Goal: Communication & Community: Answer question/provide support

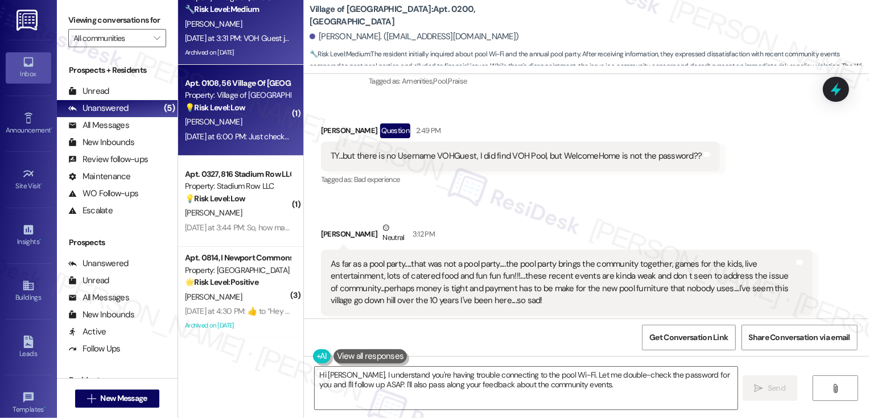
scroll to position [127, 0]
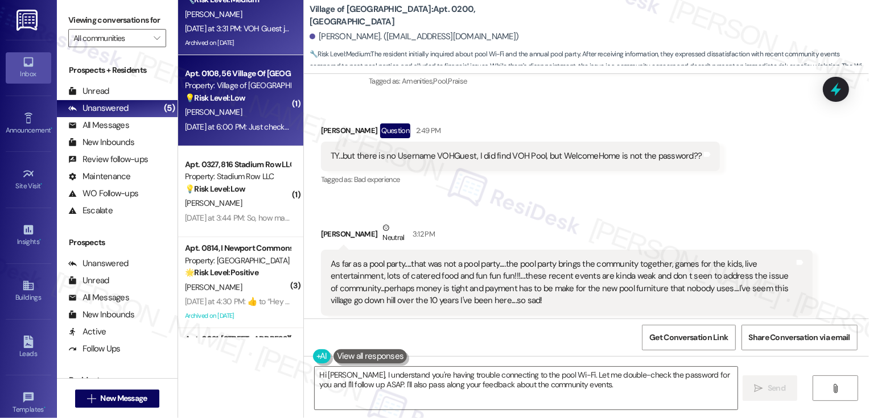
click at [259, 122] on div "[DATE] at 6:00 PM: Just checking on picnic table. Lovely evenings to sit outsid…" at bounding box center [314, 127] width 259 height 10
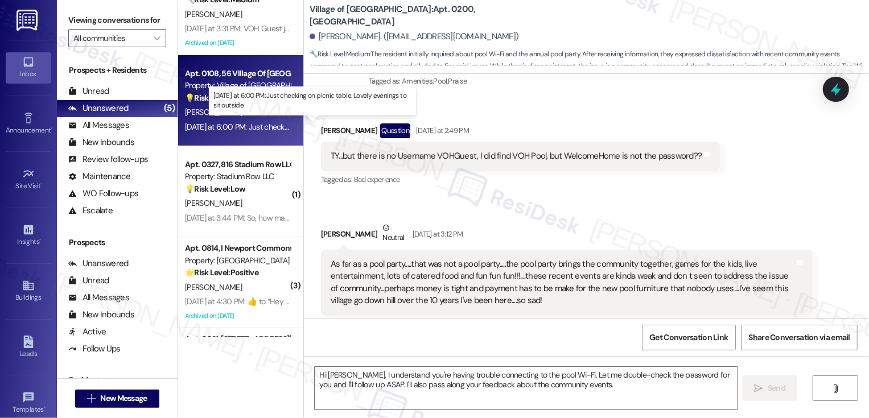
click at [259, 122] on div "[DATE] at 6:00 PM: Just checking on picnic table. Lovely evenings to sit outsid…" at bounding box center [314, 127] width 259 height 10
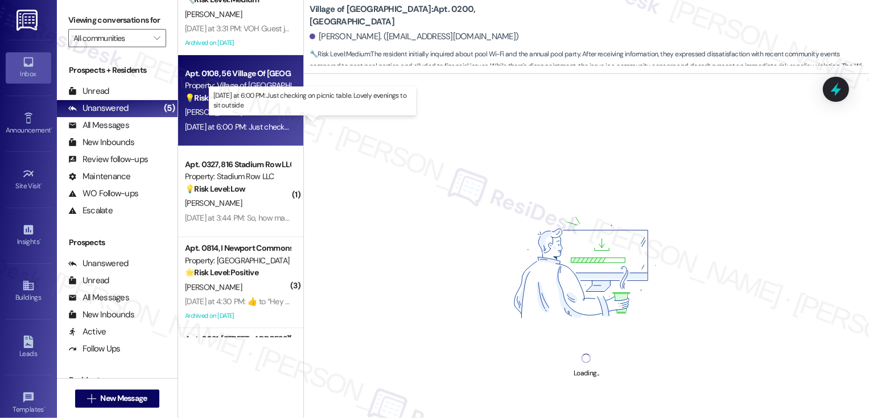
click at [259, 122] on div "[DATE] at 6:00 PM: Just checking on picnic table. Lovely evenings to sit outsid…" at bounding box center [314, 127] width 259 height 10
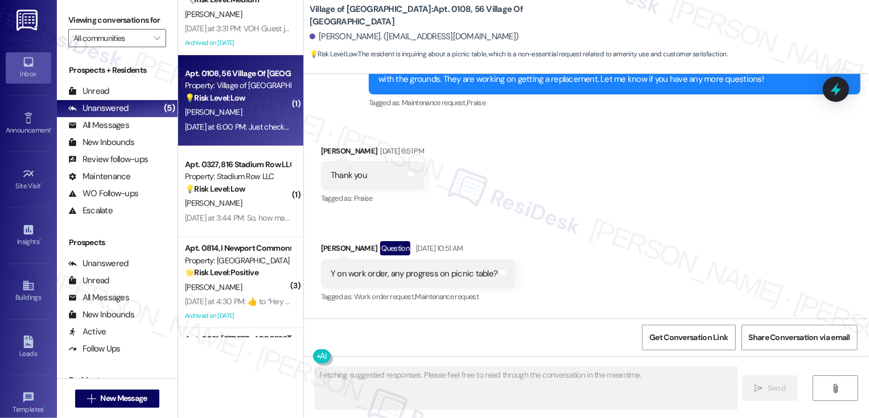
scroll to position [18763, 0]
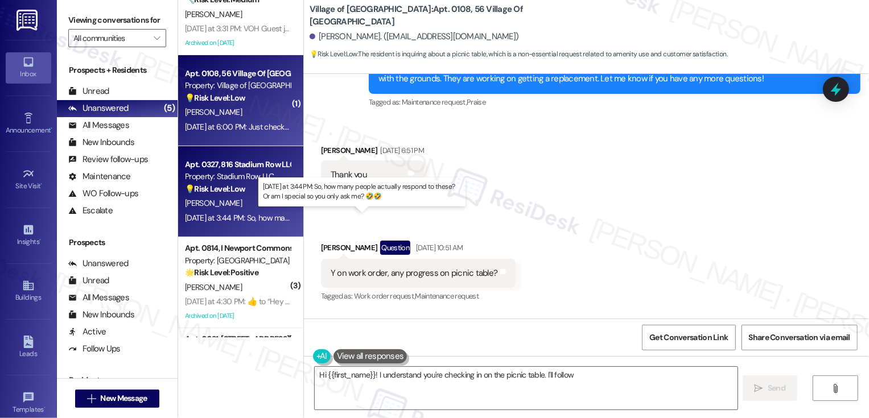
type textarea "Hi {{first_name}}! I understand you're checking in on the picnic table. I'll fo…"
click at [255, 218] on div "[DATE] at 3:44 PM: So, how many people actually respond to these? Or am I speci…" at bounding box center [366, 218] width 363 height 10
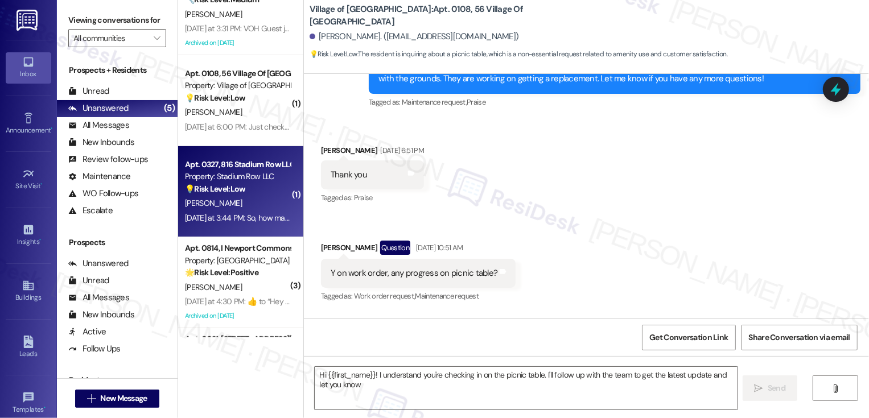
type textarea "Hi {{first_name}}! I understand you're checking in on the picnic table. I'll fo…"
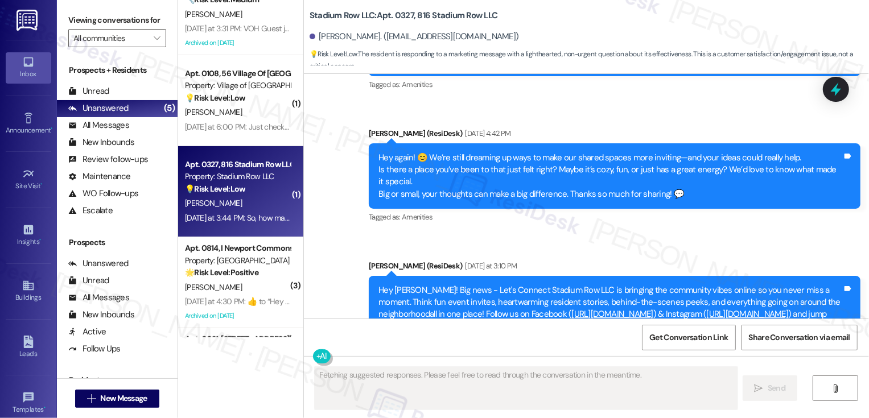
scroll to position [11099, 0]
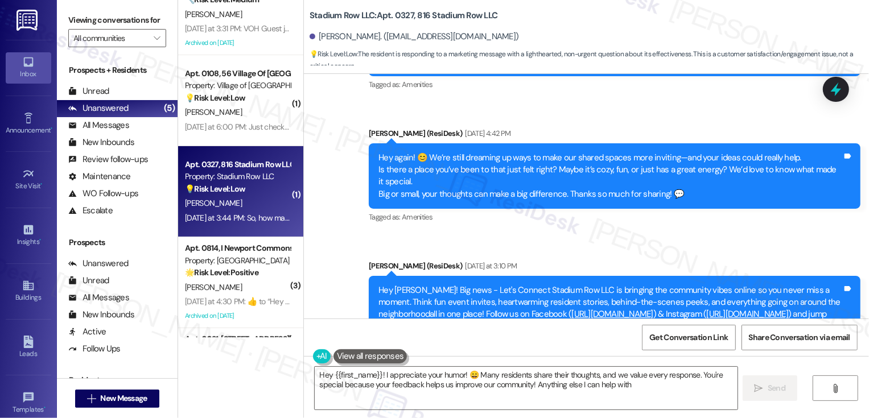
type textarea "Hey {{first_name}}! I appreciate your humor! 😄 Many residents share their thoug…"
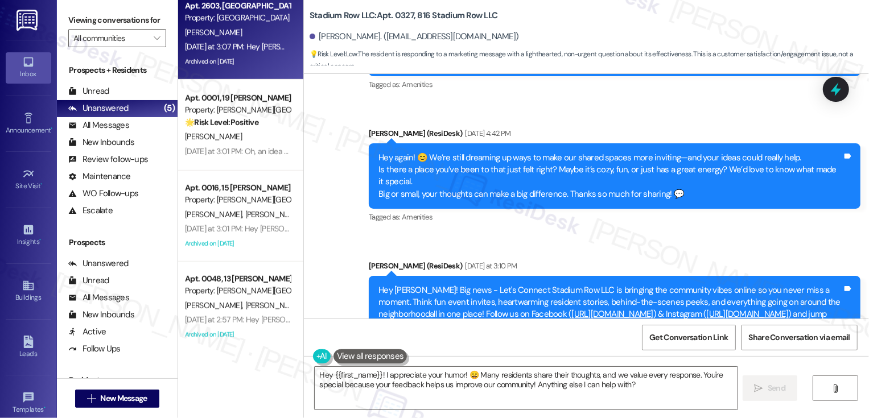
scroll to position [563, 0]
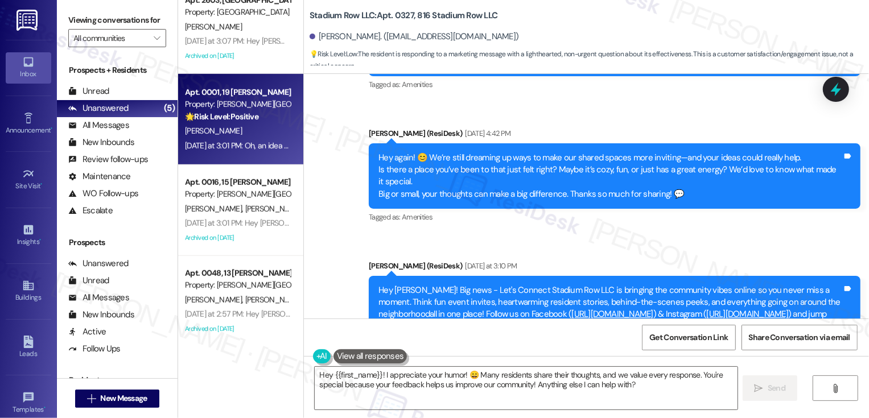
click at [254, 119] on div "🌟 Risk Level: Positive The resident is providing a suggestion for a shared spac…" at bounding box center [237, 117] width 105 height 12
type textarea "Fetching suggested responses. Please feel free to read through the conversation…"
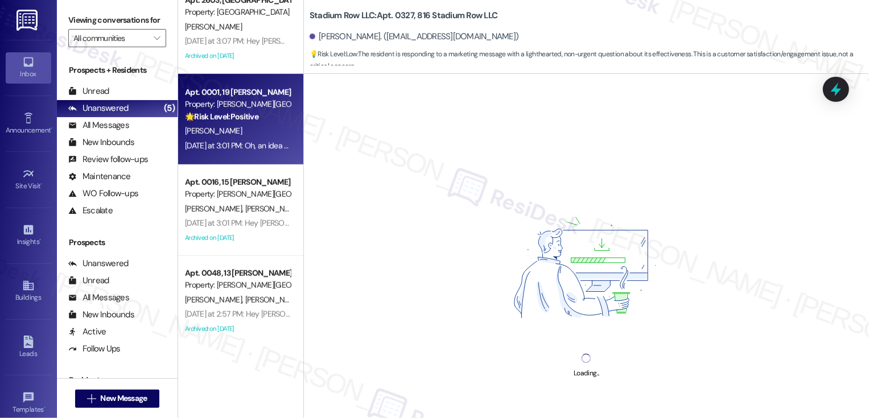
click at [254, 119] on div "🌟 Risk Level: Positive The resident is providing a suggestion for a shared spac…" at bounding box center [237, 117] width 105 height 12
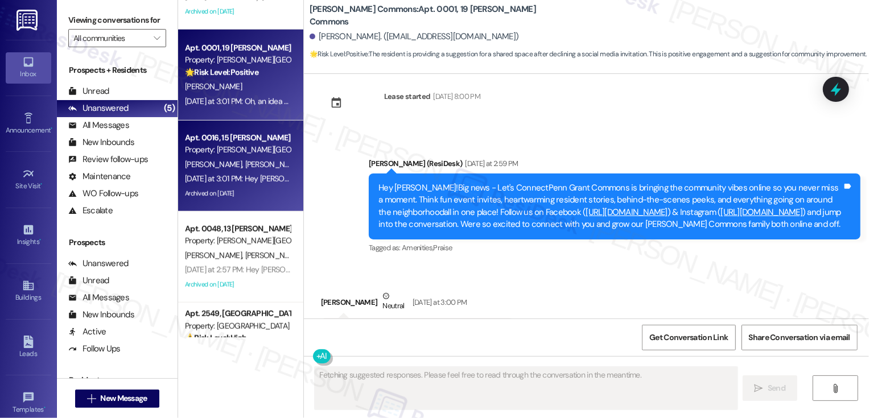
scroll to position [663, 0]
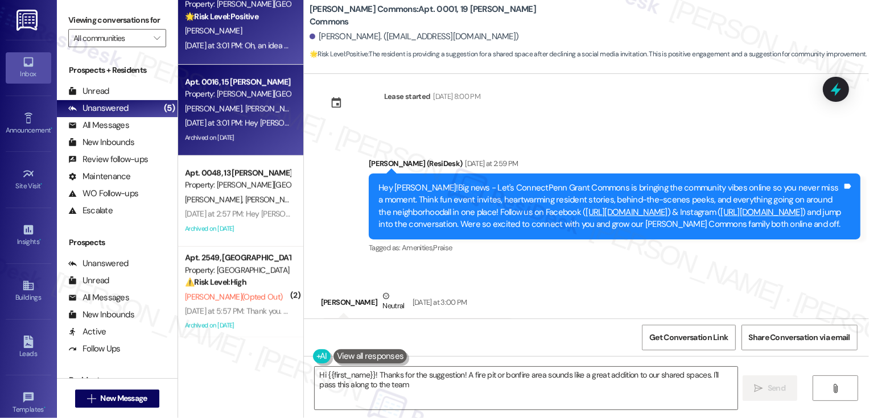
type textarea "Hi {{first_name}}! Thanks for the suggestion! A fire pit or bonfire area sounds…"
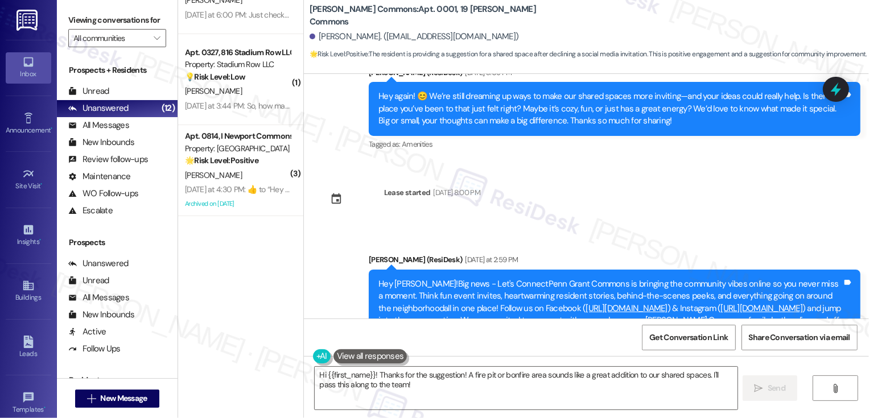
scroll to position [0, 0]
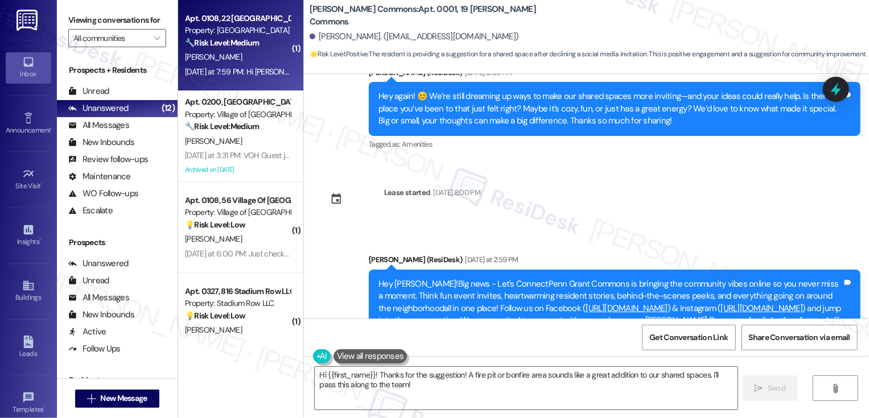
click at [251, 53] on div "[PERSON_NAME]" at bounding box center [238, 57] width 108 height 14
type textarea "Fetching suggested responses. Please feel free to read through the conversation…"
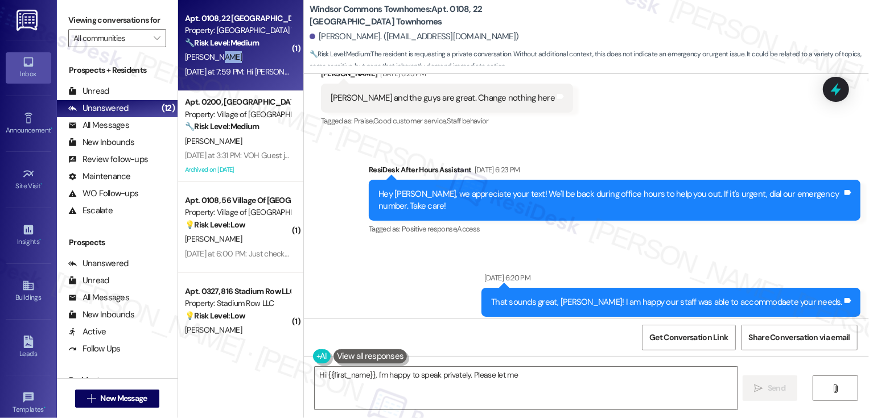
scroll to position [971, 0]
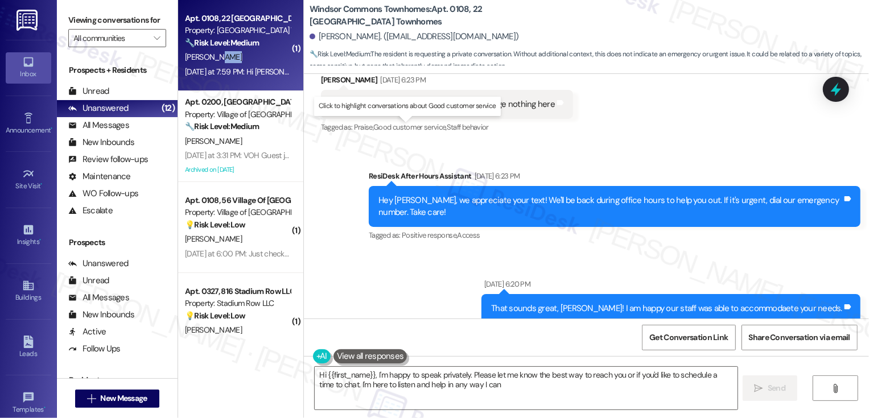
type textarea "Hi {{first_name}}, I'm happy to speak privately. Please let me know the best wa…"
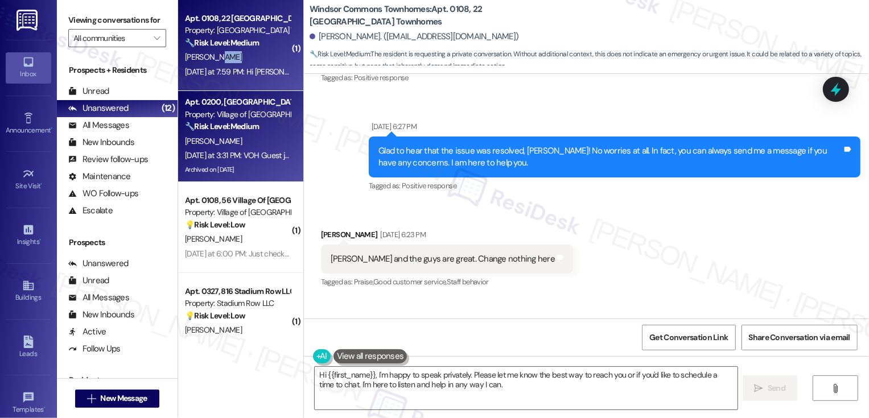
click at [257, 126] on div "🔧 Risk Level: Medium The resident initially inquired about pool Wi-Fi and the a…" at bounding box center [237, 127] width 105 height 12
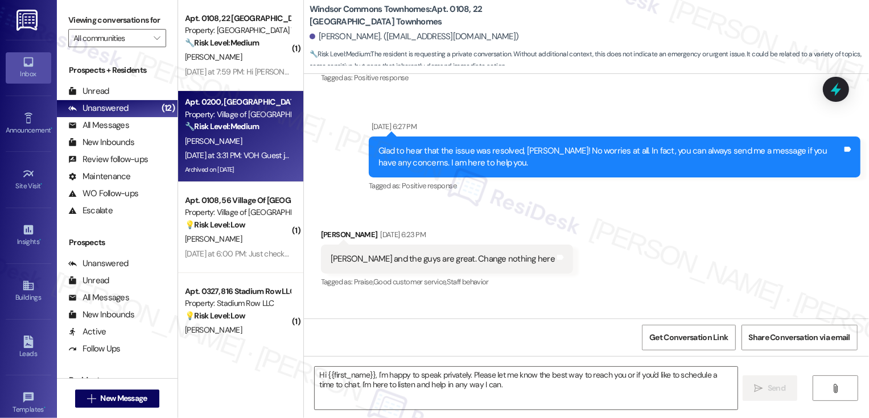
type textarea "Fetching suggested responses. Please feel free to read through the conversation…"
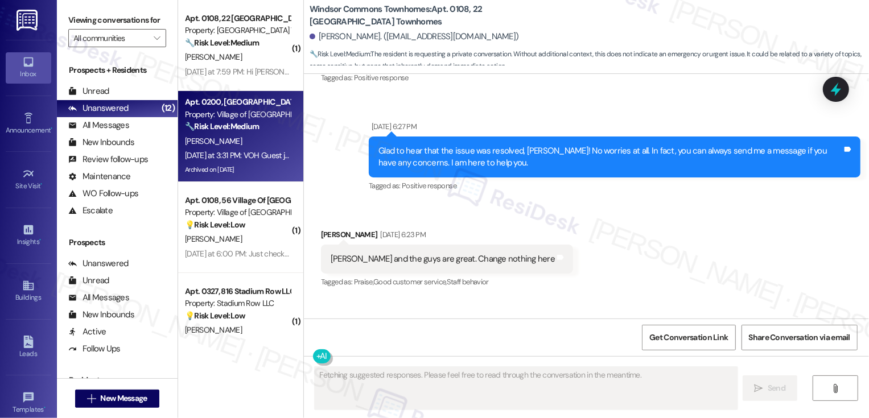
click at [257, 126] on div "🔧 Risk Level: Medium The resident initially inquired about pool Wi-Fi and the a…" at bounding box center [237, 127] width 105 height 12
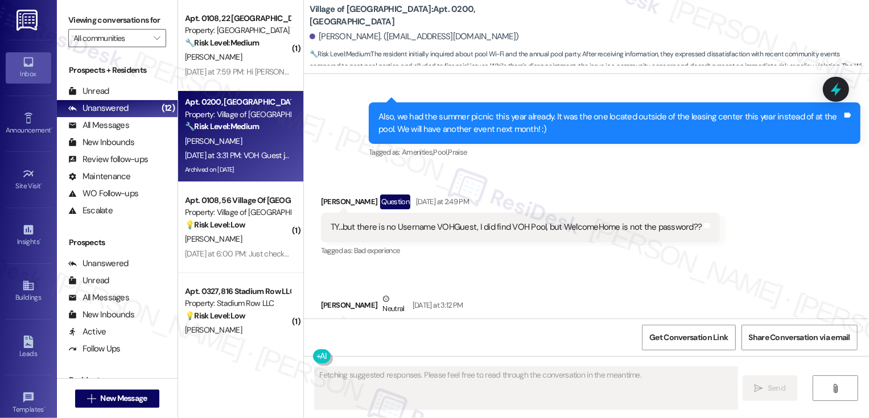
scroll to position [12458, 0]
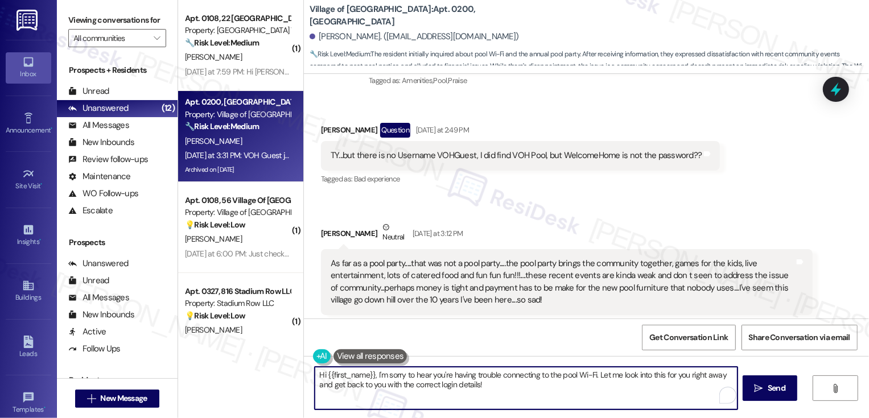
drag, startPoint x: 595, startPoint y: 375, endPoint x: 606, endPoint y: 405, distance: 31.7
click at [606, 405] on textarea "Hi {{first_name}}, I'm sorry to hear you're having trouble connecting to the po…" at bounding box center [526, 388] width 423 height 43
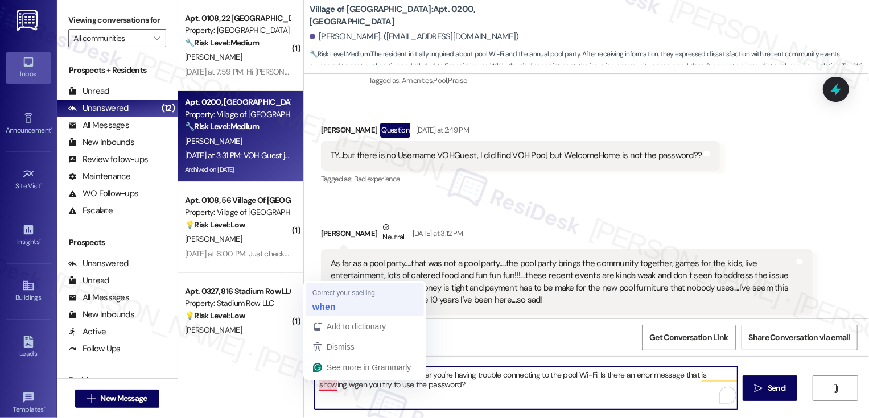
type textarea "Hi {{first_name}}, I'm sorry to hear you're having trouble connecting to the po…"
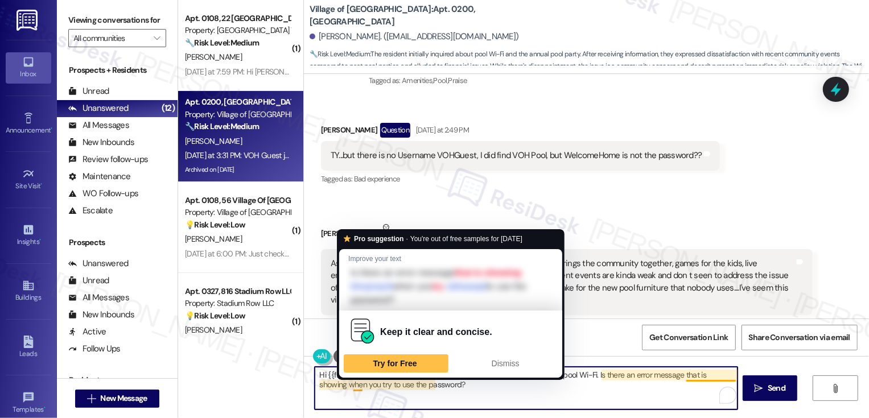
click at [351, 385] on textarea "Hi {{first_name}}, I'm sorry to hear you're having trouble connecting to the po…" at bounding box center [526, 388] width 423 height 43
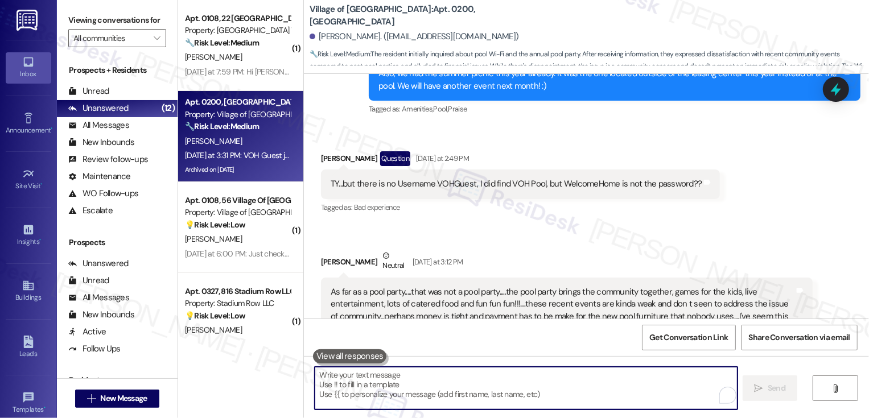
scroll to position [12429, 0]
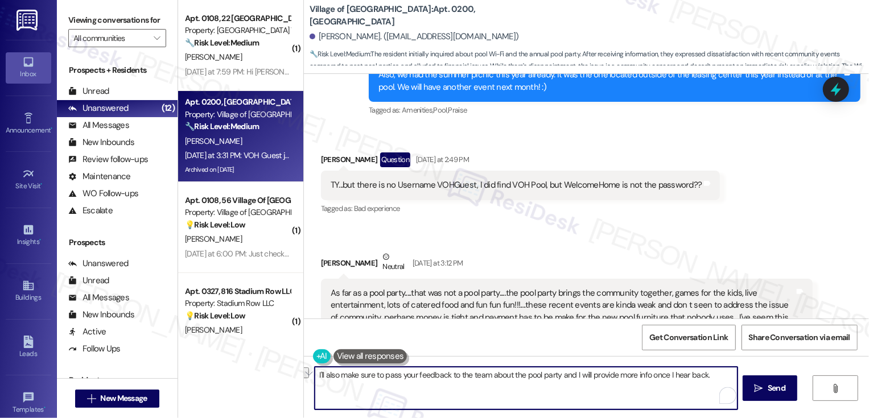
click at [307, 377] on button "See rewrite suggestions" at bounding box center [304, 372] width 9 height 11
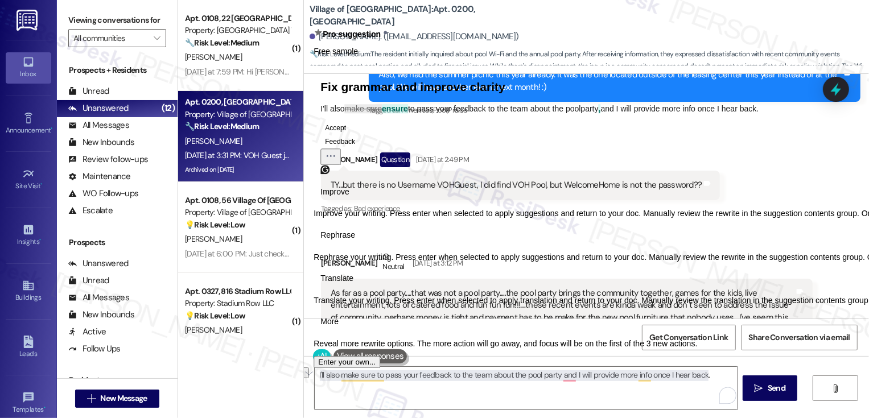
click at [353, 284] on span "Translate" at bounding box center [336, 278] width 33 height 12
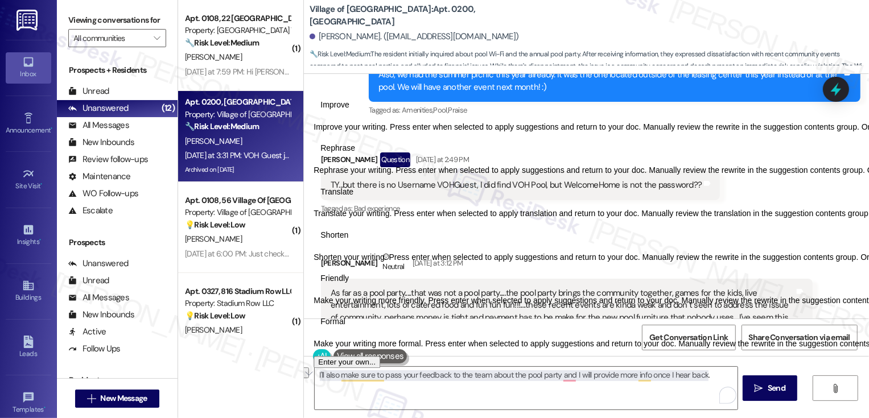
click at [355, 288] on button "Friendly" at bounding box center [334, 279] width 42 height 18
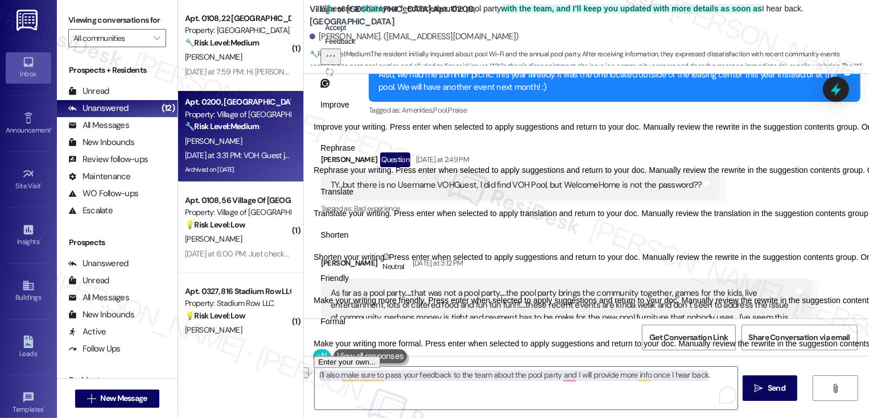
click at [350, 35] on button "Accept" at bounding box center [335, 28] width 30 height 14
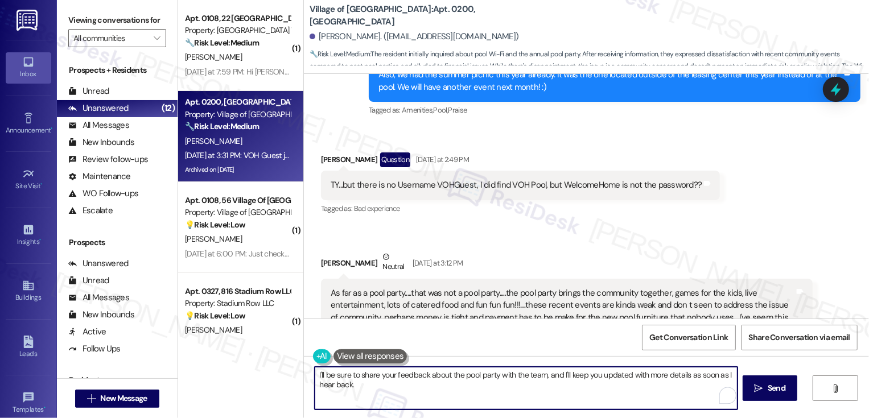
click at [540, 386] on textarea "I'll be sure to share your feedback about the pool party with the team, and I'l…" at bounding box center [526, 388] width 423 height 43
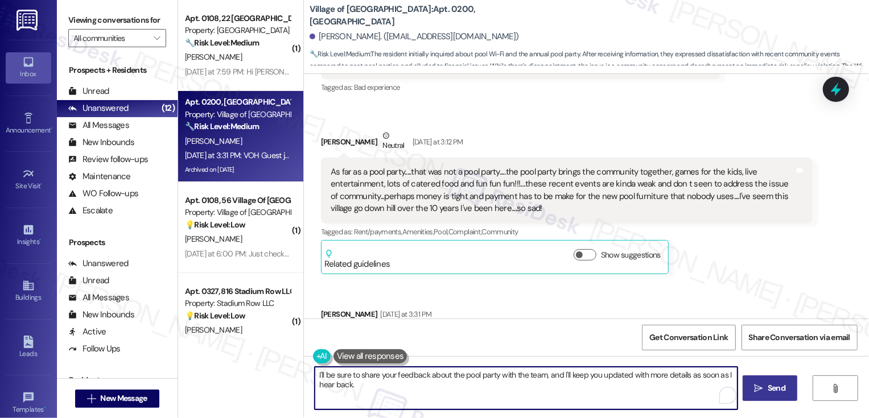
type textarea "I'll be sure to share your feedback about the pool party with the team, and I'l…"
click at [777, 390] on span "Send" at bounding box center [776, 388] width 18 height 12
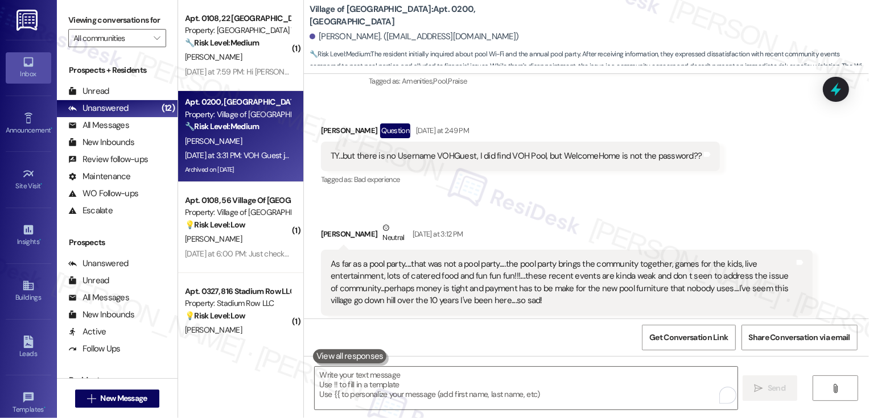
scroll to position [12641, 0]
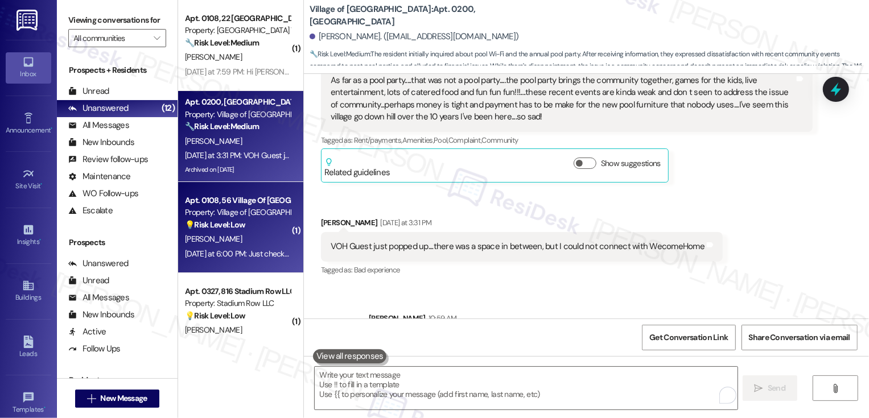
click at [245, 230] on div "💡 Risk Level: Low The resident is inquiring about a picnic table, which is a no…" at bounding box center [237, 225] width 105 height 12
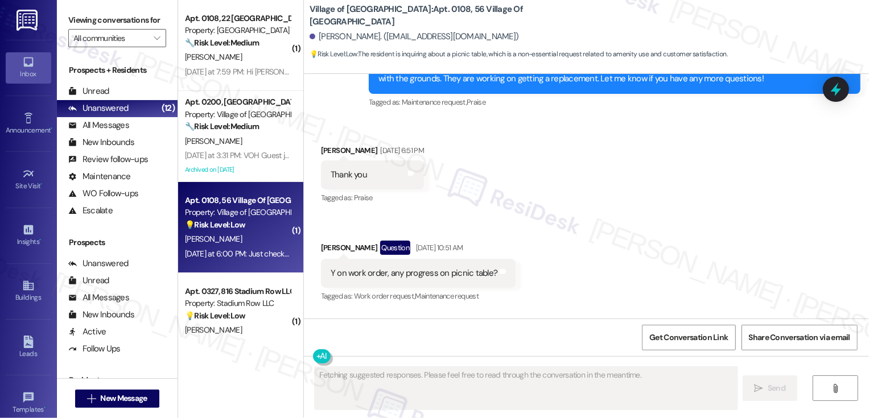
scroll to position [18762, 0]
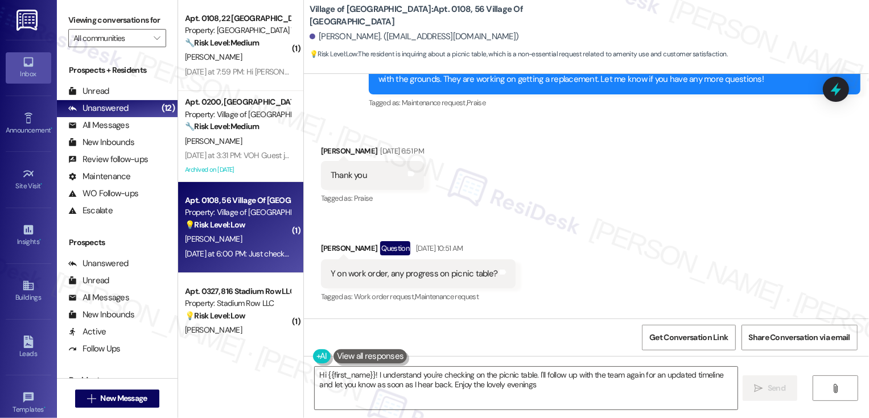
type textarea "Hi {{first_name}}! I understand you're checking on the picnic table. I'll follo…"
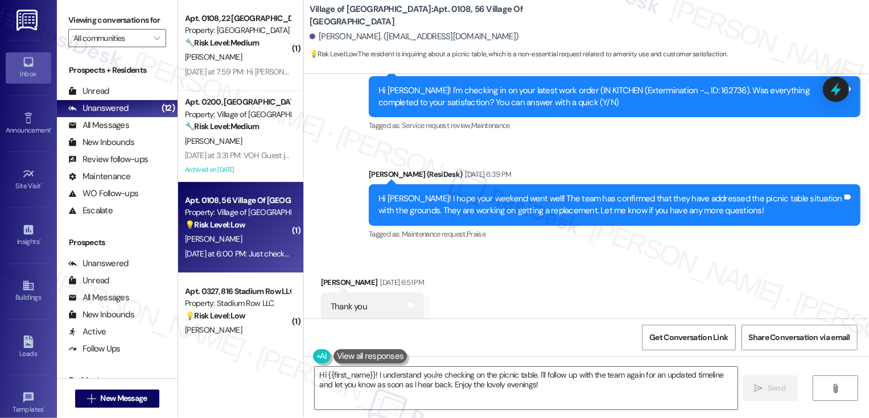
scroll to position [18606, 0]
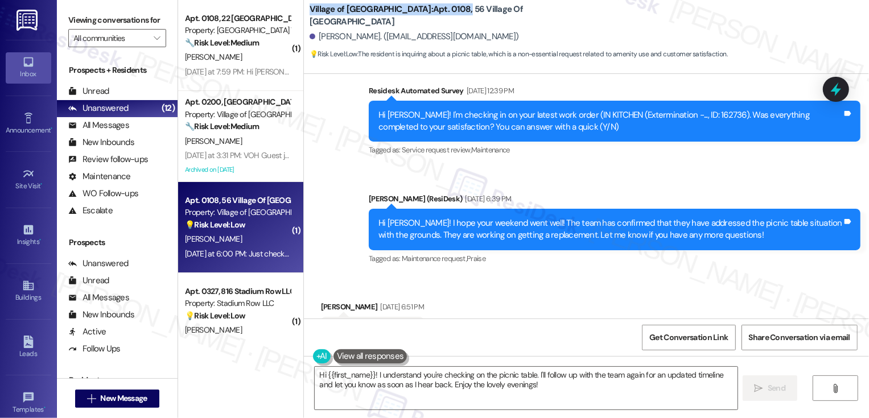
drag, startPoint x: 304, startPoint y: 15, endPoint x: 428, endPoint y: 19, distance: 123.5
click at [428, 19] on b "Village of [GEOGRAPHIC_DATA]: Apt. 0108, 56 Village Of [GEOGRAPHIC_DATA]" at bounding box center [423, 15] width 228 height 24
copy b "Village of [GEOGRAPHIC_DATA]: Apt. 0108,"
click at [601, 275] on div "Received via SMS [PERSON_NAME] [DATE] 6:51 PM Thank you Tags and notes Tagged a…" at bounding box center [586, 372] width 565 height 195
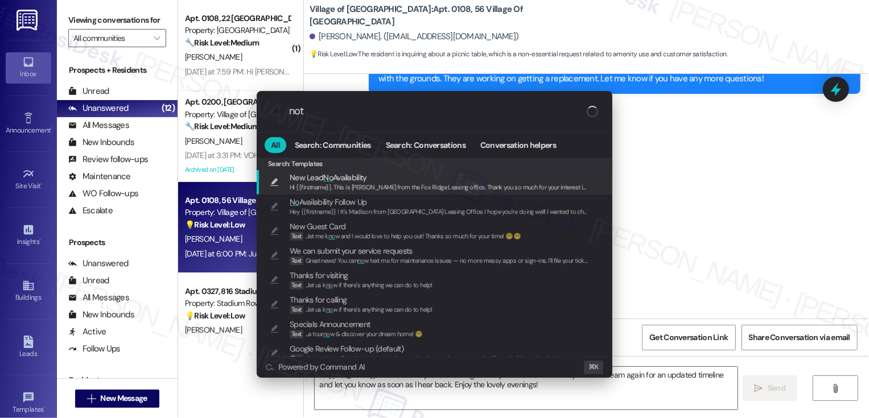
type input "note"
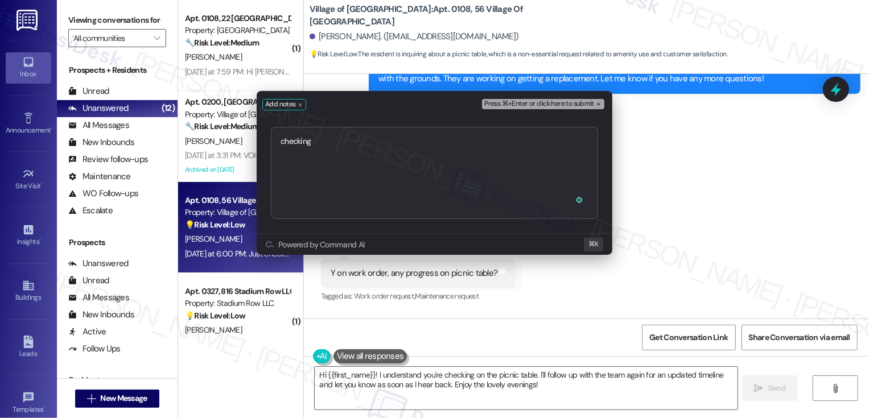
type textarea "checking [URL][DOMAIN_NAME]"
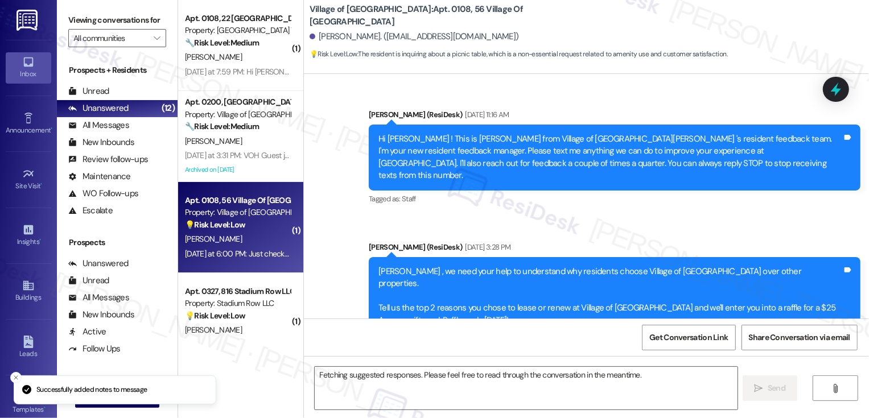
scroll to position [18870, 0]
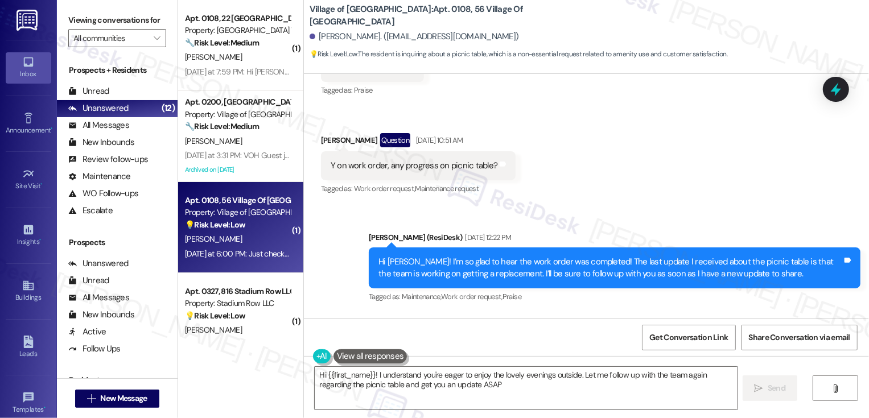
type textarea "Hi {{first_name}}! I understand you're eager to enjoy the lovely evenings outsi…"
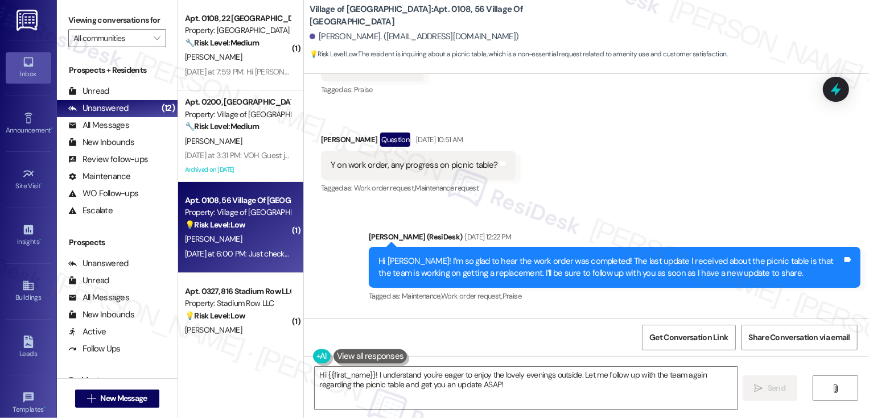
scroll to position [63, 0]
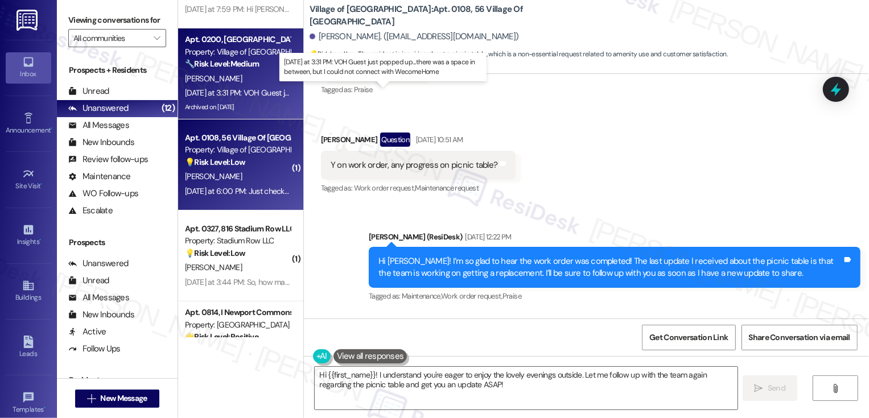
click at [268, 88] on div "[DATE] at 3:31 PM: VOH Guest just popped up....there was a space in between, bu…" at bounding box center [386, 93] width 403 height 10
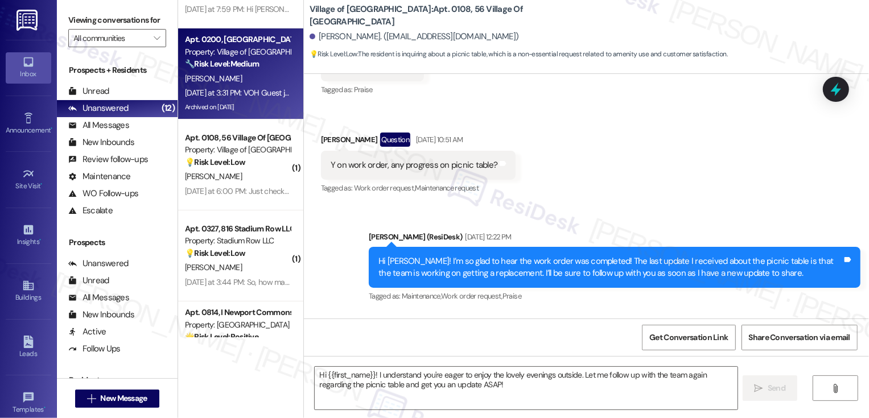
type textarea "Fetching suggested responses. Please feel free to read through the conversation…"
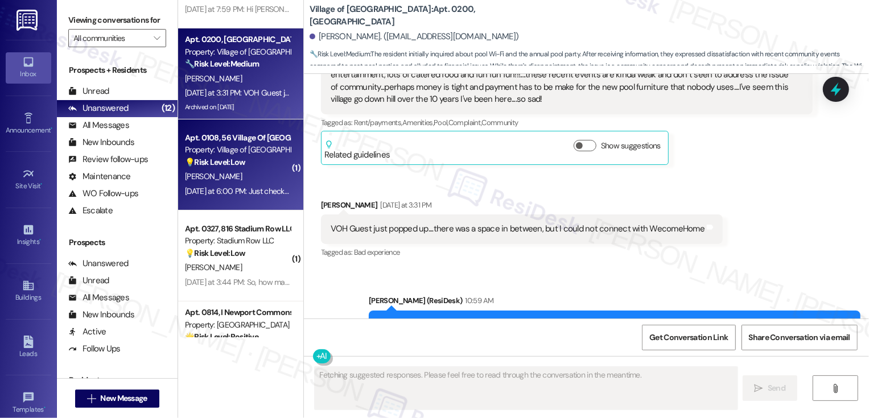
scroll to position [106, 0]
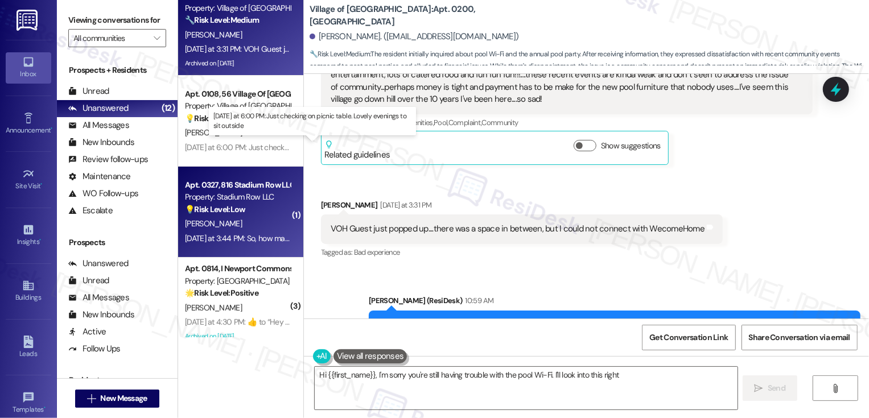
type textarea "Hi {{first_name}}, I'm sorry you're still having trouble with the pool Wi-Fi. I…"
click at [251, 180] on div "Apt. 0327, 816 Stadium Row LLC" at bounding box center [237, 185] width 105 height 12
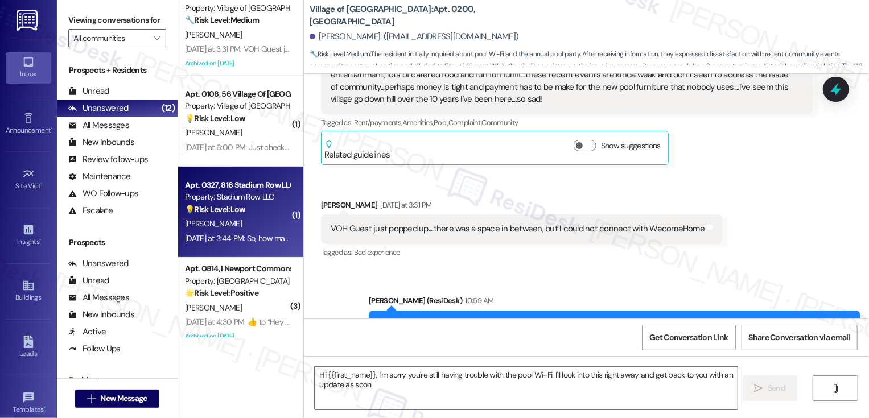
click at [251, 180] on div "Apt. 0327, 816 Stadium Row LLC" at bounding box center [237, 185] width 105 height 12
type textarea "Hi {{first_name}}, I'm sorry you're still having trouble with the pool Wi-Fi. I…"
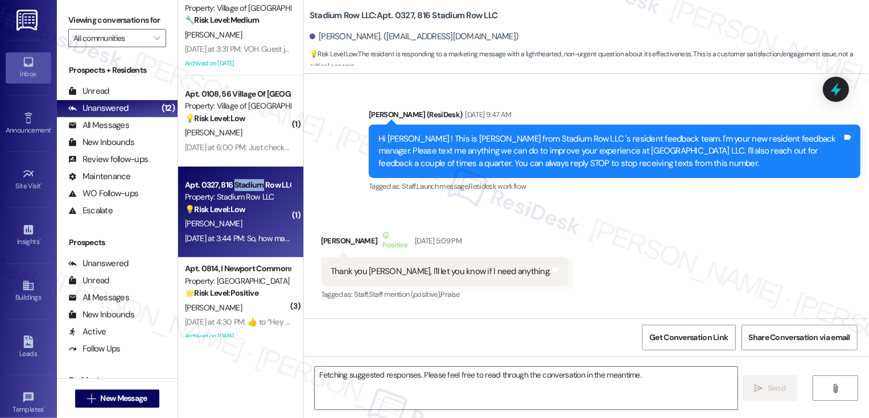
scroll to position [11099, 0]
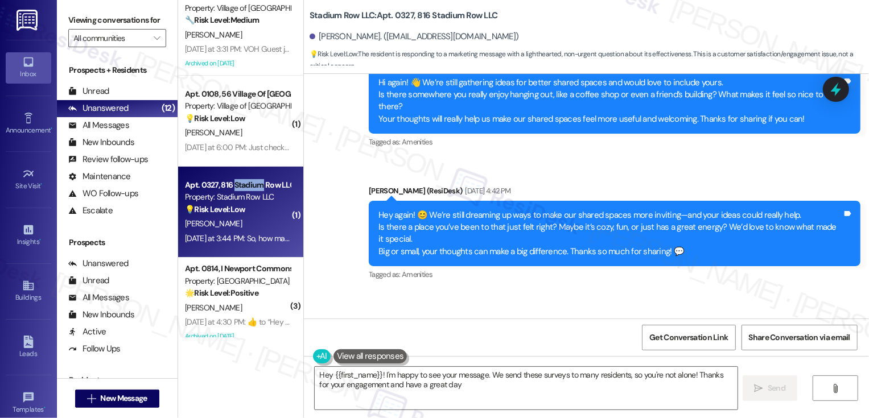
type textarea "Hey {{first_name}}! I'm happy to see your message. We send these surveys to man…"
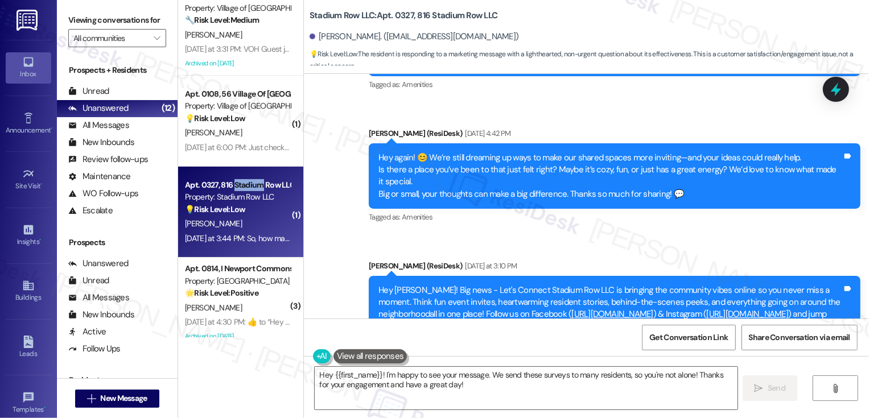
scroll to position [175, 0]
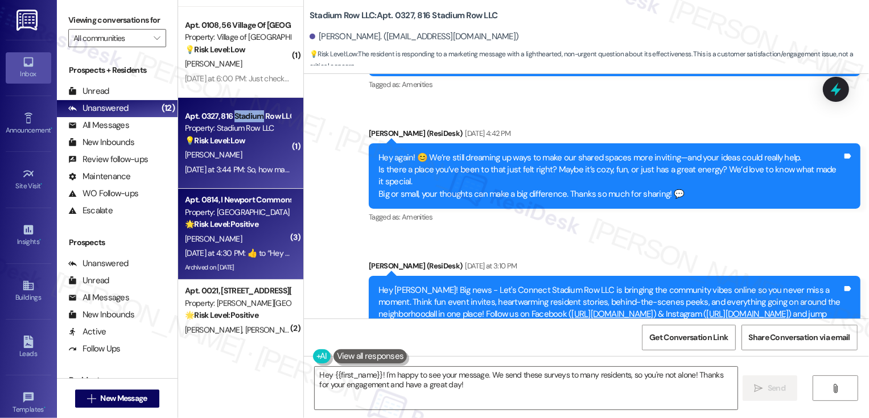
click at [243, 237] on div "[PERSON_NAME]" at bounding box center [238, 239] width 108 height 14
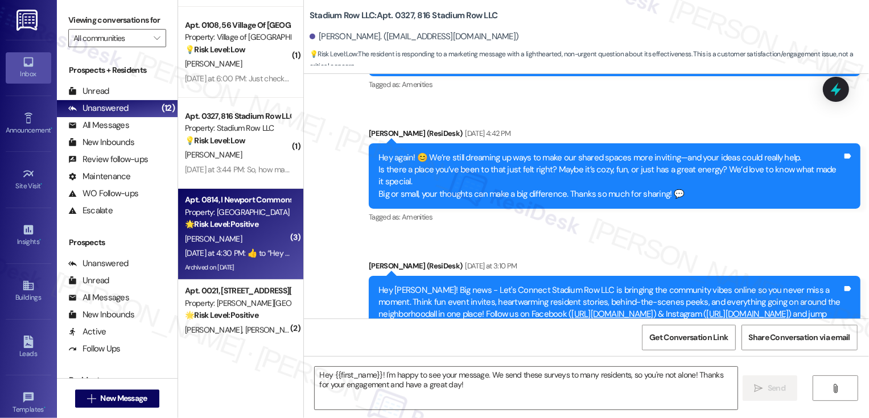
type textarea "Fetching suggested responses. Please feel free to read through the conversation…"
click at [243, 237] on div "[PERSON_NAME]" at bounding box center [238, 239] width 108 height 14
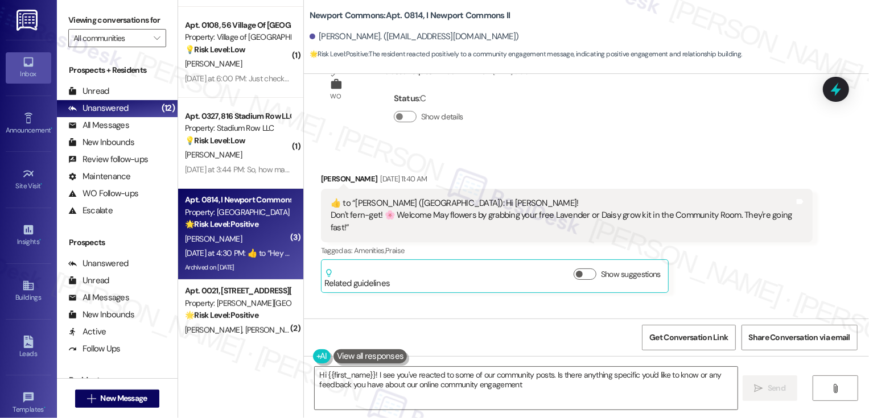
type textarea "Hi {{first_name}}! I see you've reacted to some of our community posts. Is ther…"
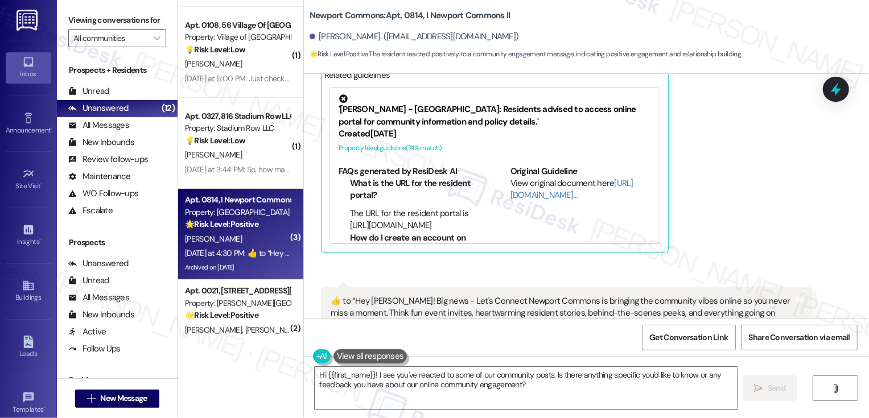
scroll to position [3411, 0]
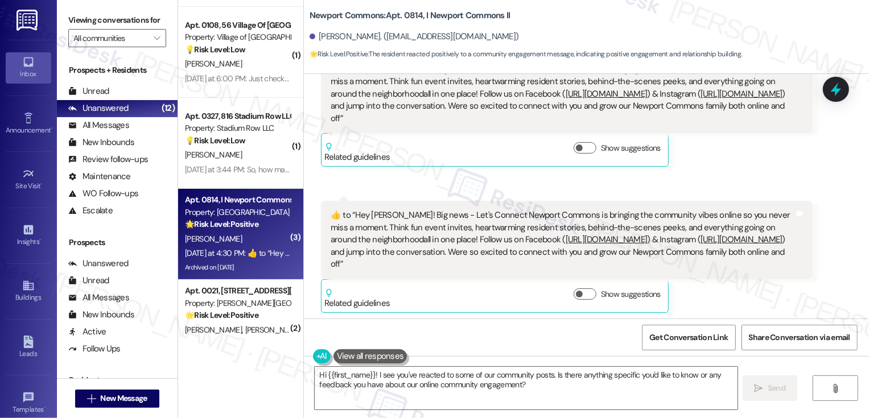
click at [771, 156] on div "[PERSON_NAME] [DATE] at 4:30 PM  ​👍​ to “ Hey [PERSON_NAME]! Big news - Let's C…" at bounding box center [566, 111] width 491 height 112
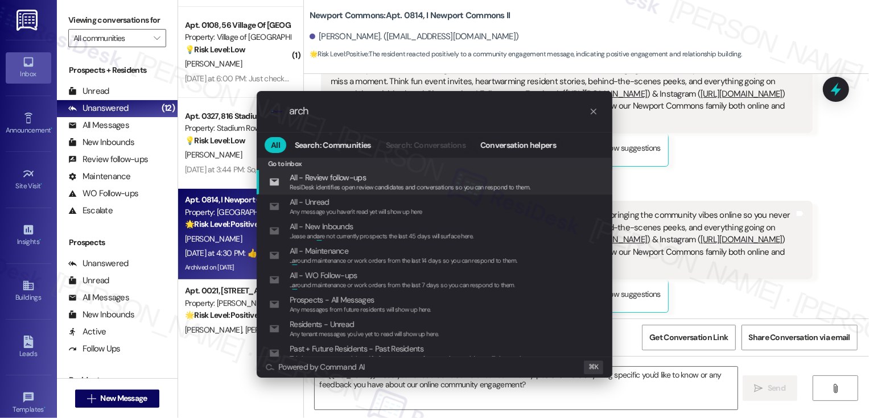
type input "archi"
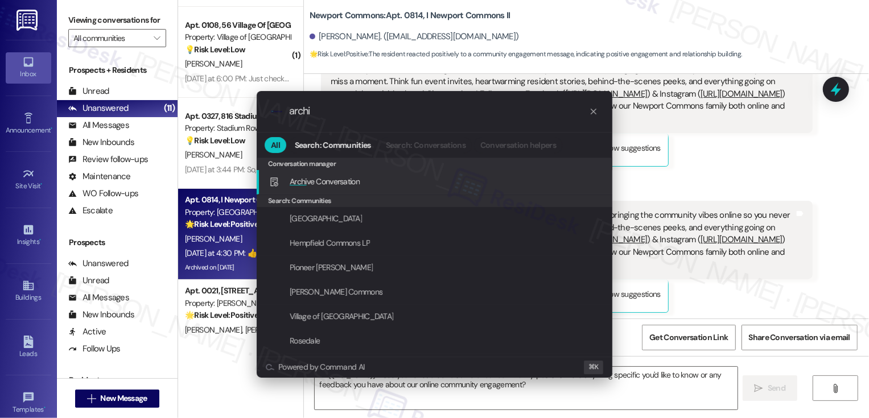
click at [364, 178] on div "Archi ve Conversation Add shortcut" at bounding box center [435, 181] width 333 height 13
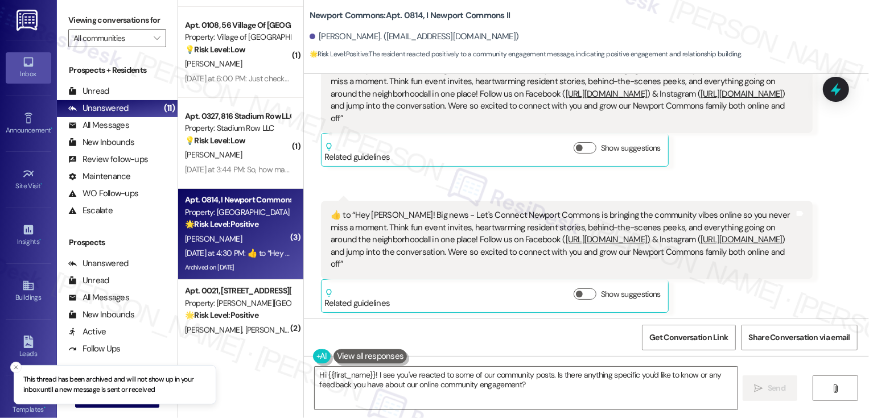
scroll to position [246, 0]
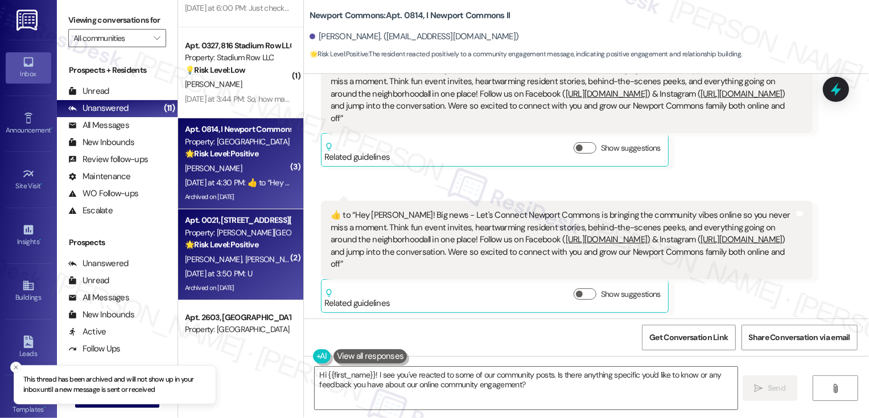
click at [236, 245] on strong "🌟 Risk Level: Positive" at bounding box center [221, 244] width 73 height 10
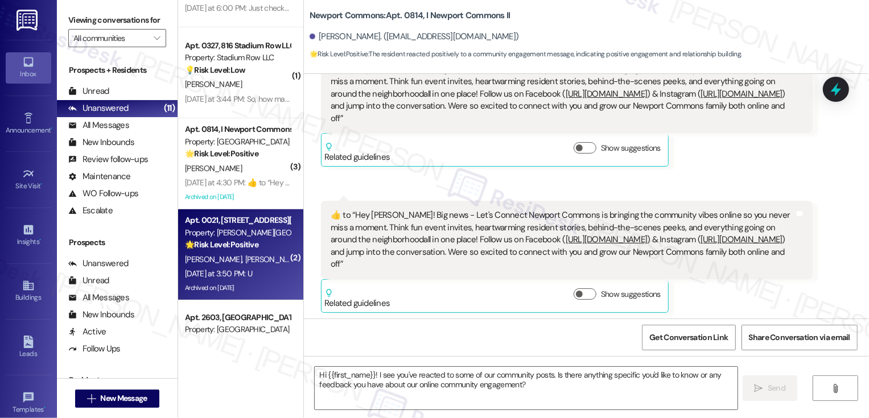
click at [236, 245] on strong "🌟 Risk Level: Positive" at bounding box center [221, 244] width 73 height 10
type textarea "Fetching suggested responses. Please feel free to read through the conversation…"
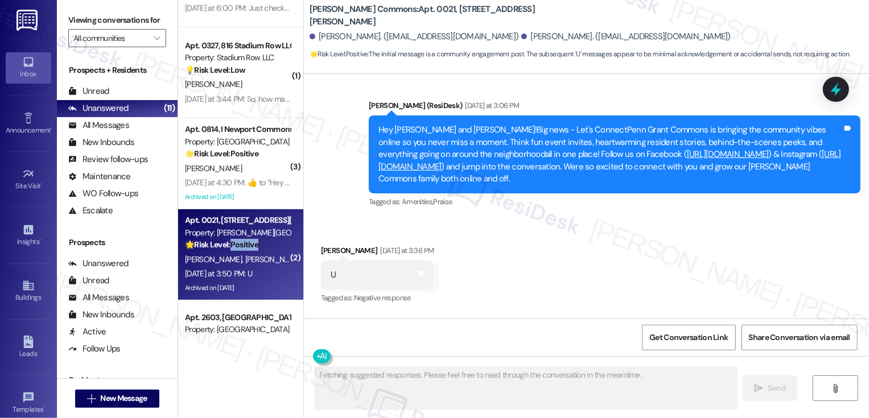
scroll to position [9320, 0]
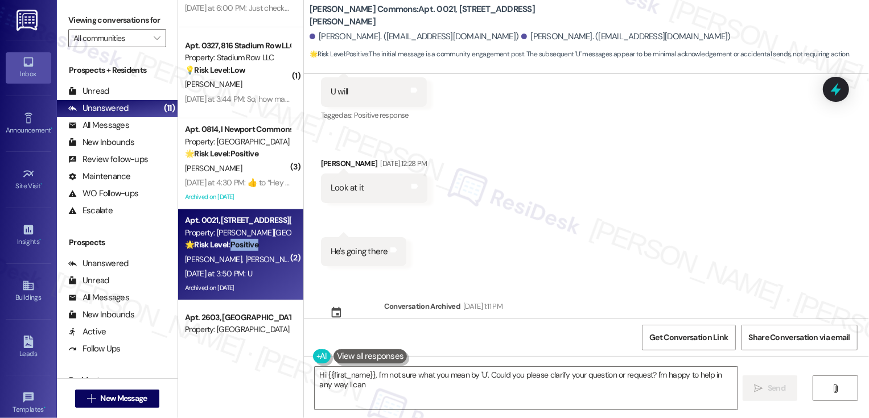
type textarea "Hi {{first_name}}, I'm not sure what you mean by 'U'. Could you please clarify …"
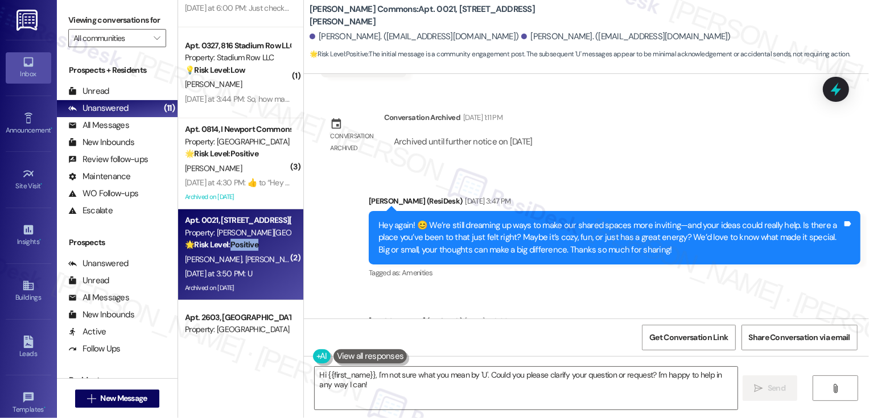
scroll to position [9210, 0]
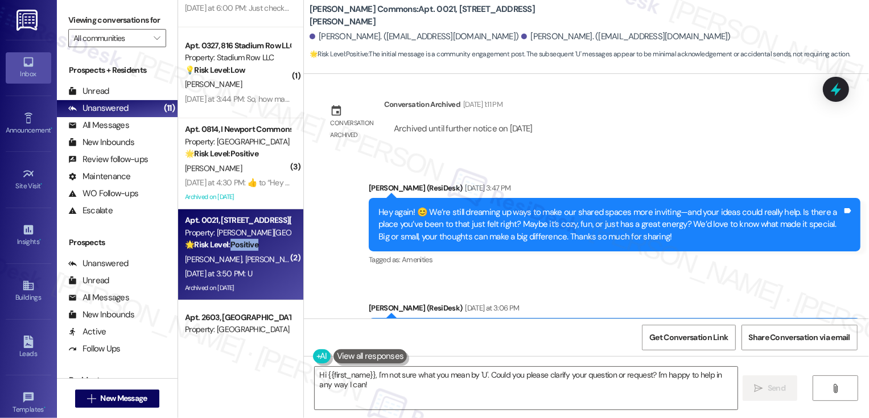
click at [320, 229] on div "Sent via SMS [PERSON_NAME] (ResiDesk) [DATE] 3:47 PM Hey again! 😊 We’re still d…" at bounding box center [586, 288] width 565 height 265
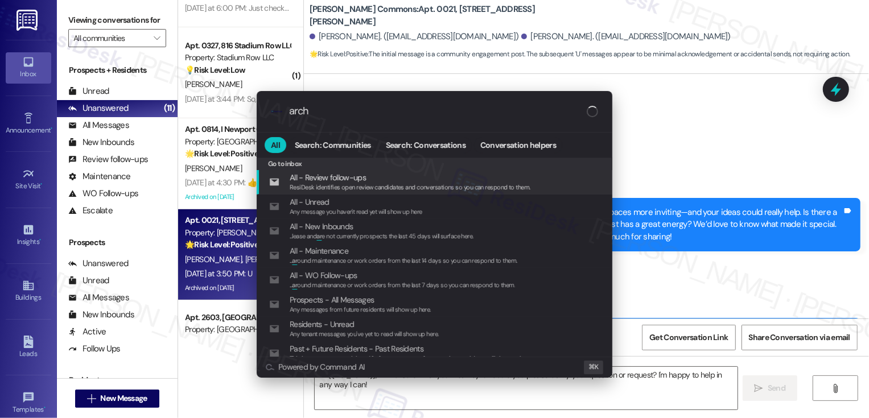
type input "archi"
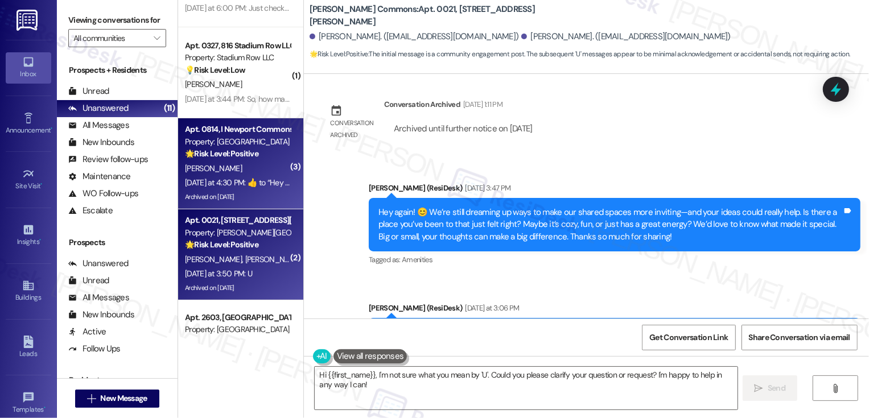
click at [224, 151] on strong "🌟 Risk Level: Positive" at bounding box center [221, 153] width 73 height 10
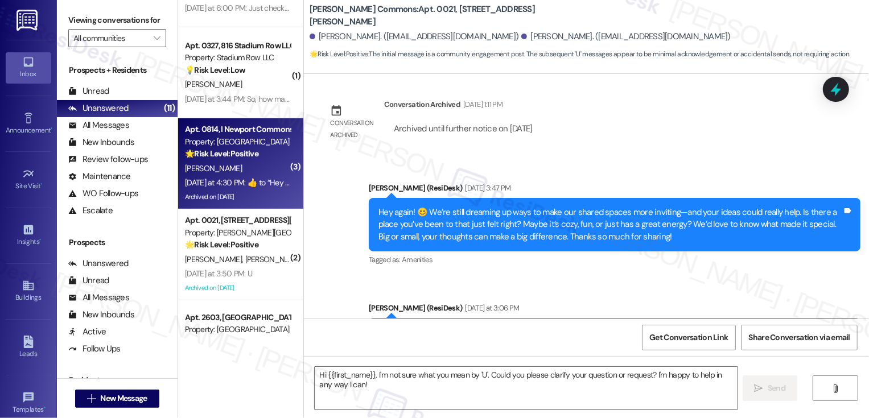
type textarea "Fetching suggested responses. Please feel free to read through the conversation…"
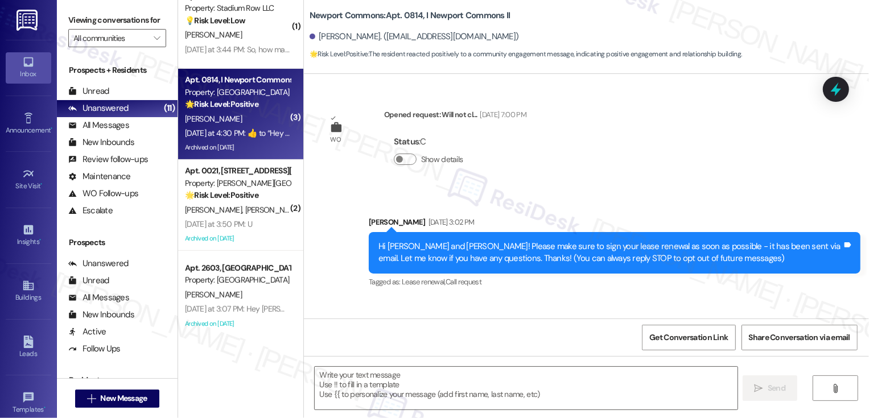
scroll to position [3512, 0]
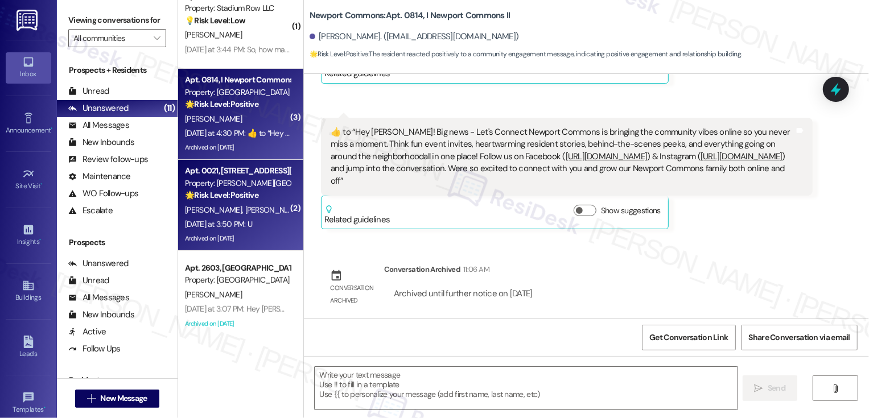
type textarea "Fetching suggested responses. Please feel free to read through the conversation…"
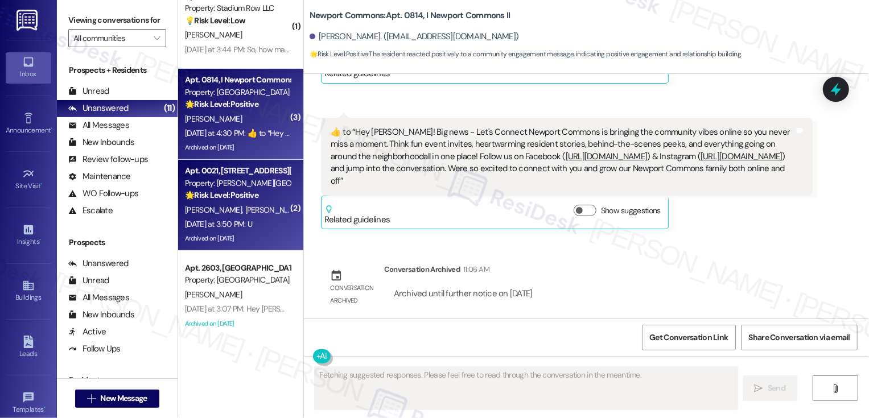
scroll to position [321, 0]
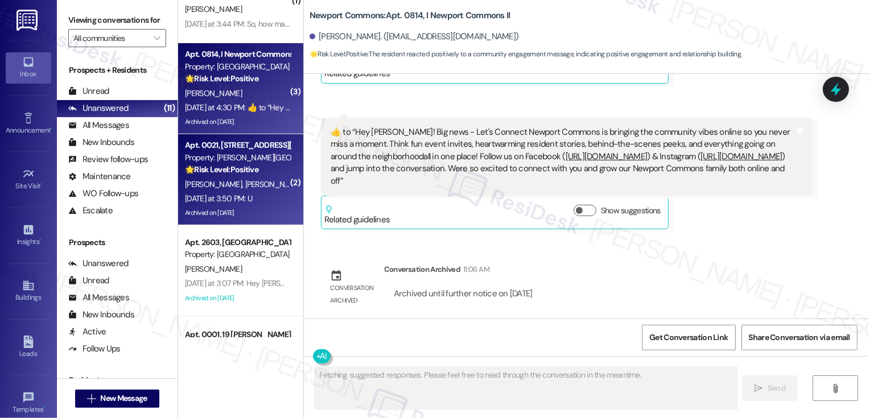
click at [222, 206] on div "Archived on [DATE]" at bounding box center [238, 213] width 108 height 14
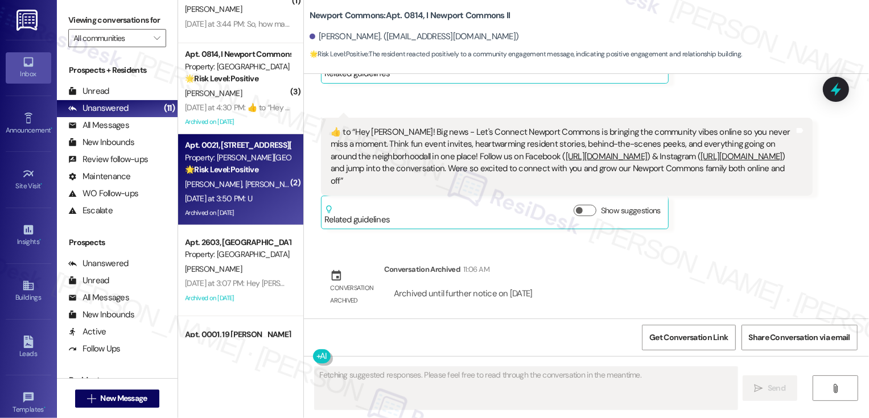
click at [222, 206] on div "Archived on [DATE]" at bounding box center [238, 213] width 108 height 14
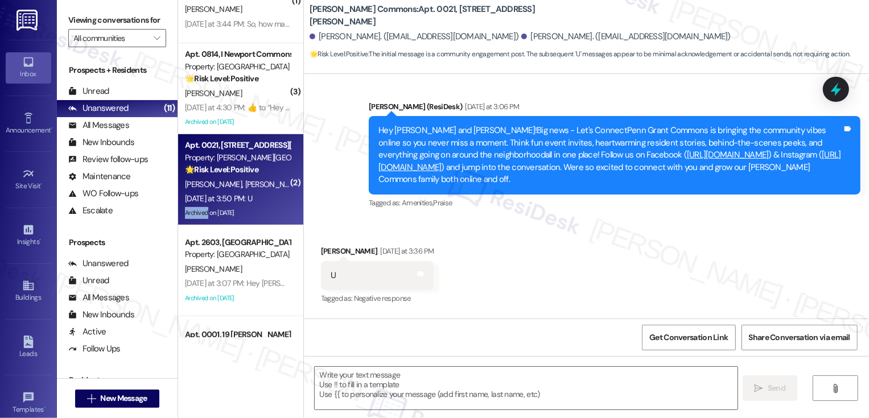
type textarea "Fetching suggested responses. Please feel free to read through the conversation…"
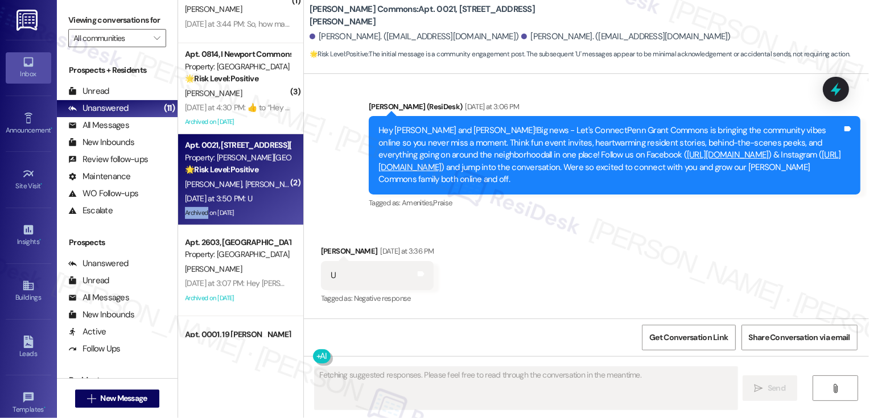
scroll to position [9413, 0]
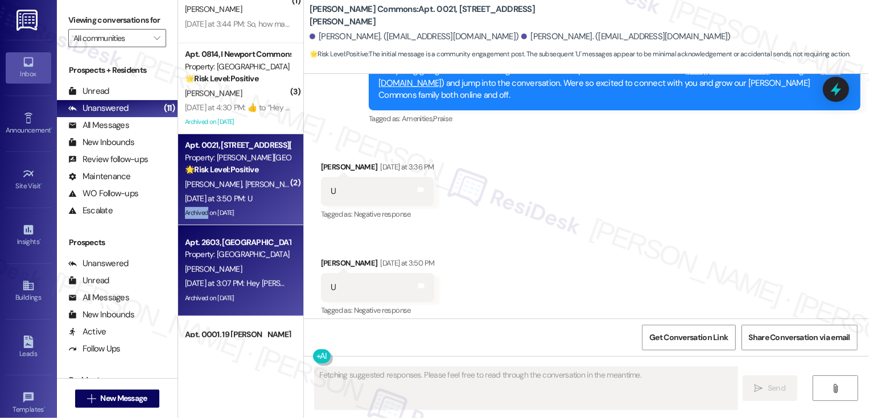
click at [274, 272] on div "[PERSON_NAME]" at bounding box center [238, 269] width 108 height 14
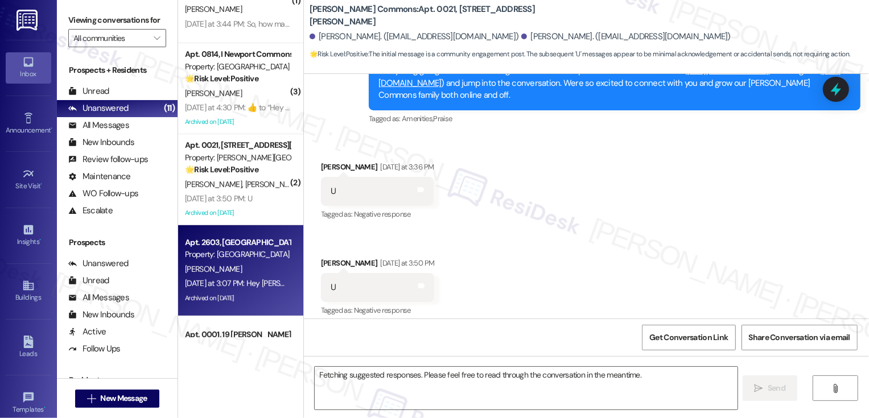
click at [274, 272] on div "[PERSON_NAME]" at bounding box center [238, 269] width 108 height 14
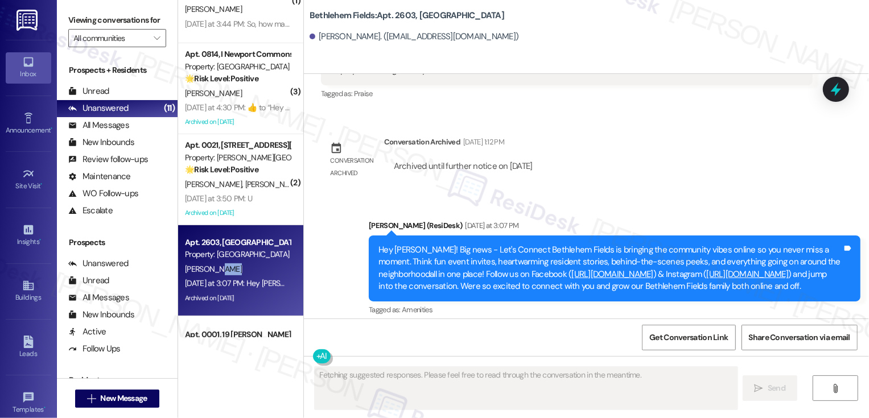
scroll to position [4445, 0]
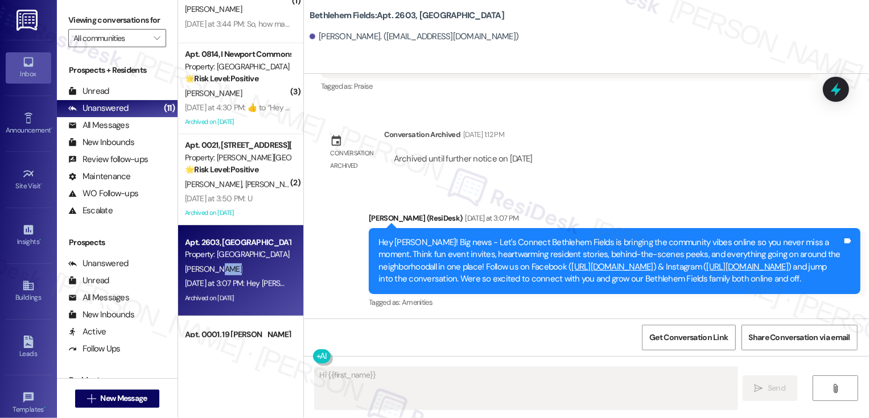
click at [621, 204] on div "Announcement, sent via SMS [PERSON_NAME] (ResiDesk) [DATE] at 3:07 PM Hey [PERS…" at bounding box center [614, 261] width 509 height 115
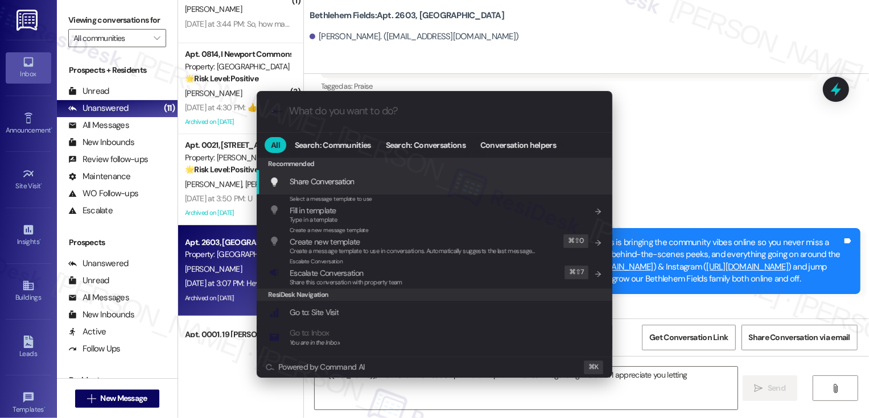
type textarea "Hi {{first_name}}, thanks for the heads up! I'll follow up with the team regard…"
type input "a"
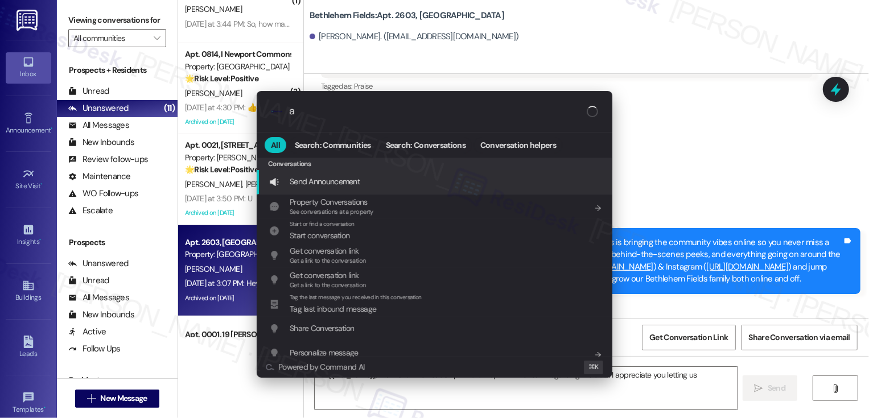
type textarea "Hi {{first_name}}, thanks for the heads up! I'll follow up with the team regard…"
type input "ar"
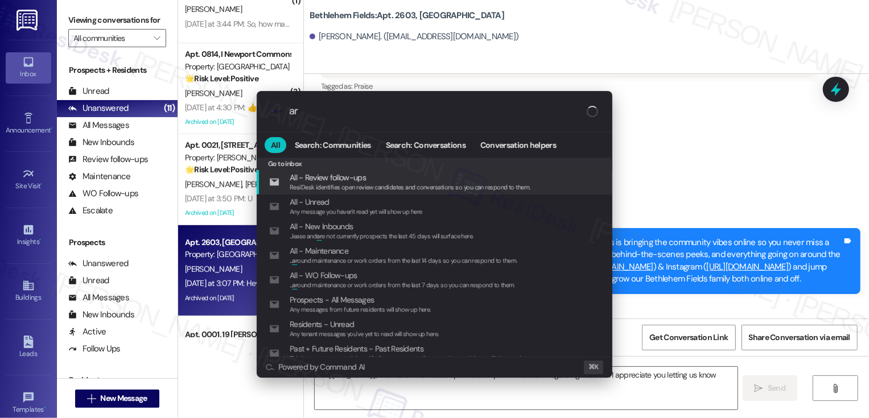
type textarea "Hi {{first_name}}, thanks for the heads up! I'll follow up with the team regard…"
type input "archi"
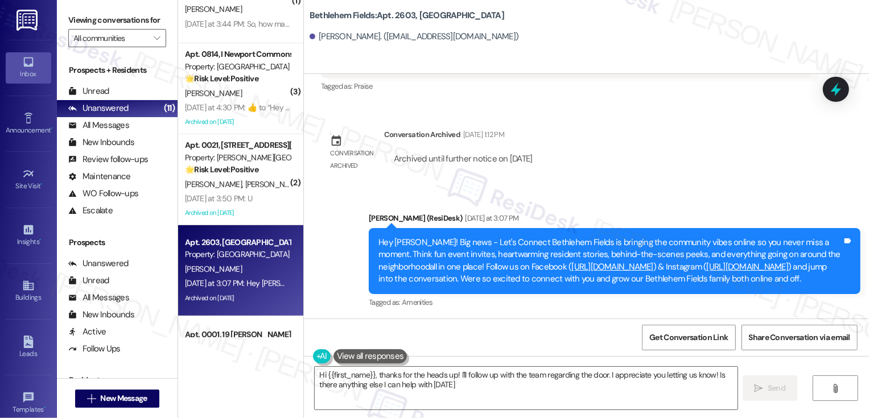
type textarea "Hi {{first_name}}, thanks for the heads up! I'll follow up with the team regard…"
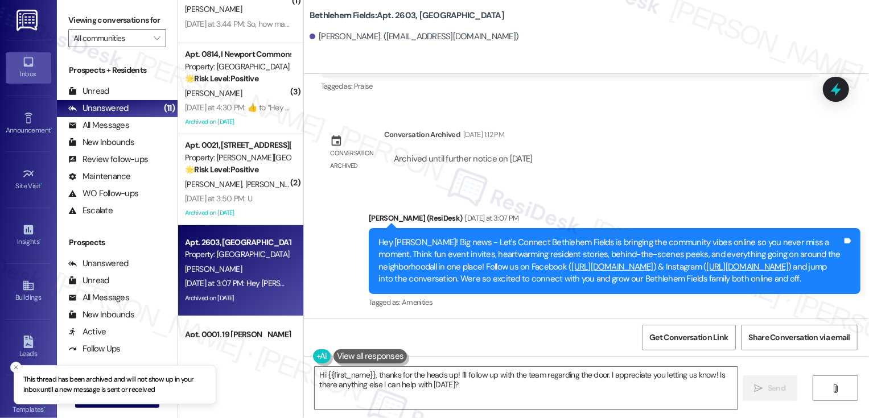
scroll to position [401, 0]
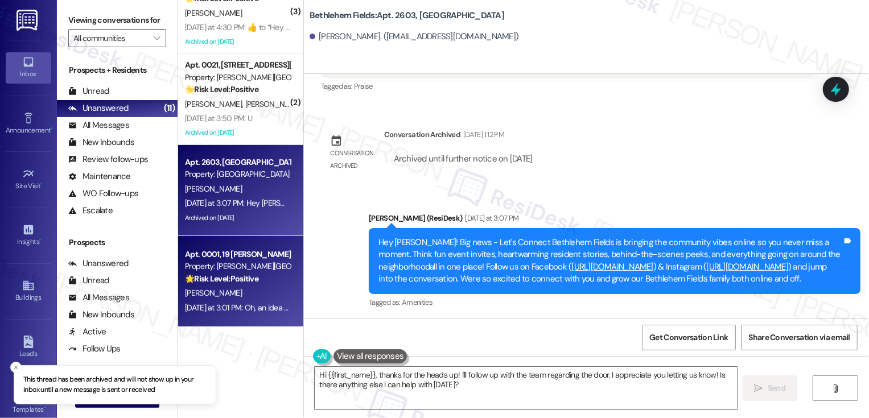
click at [250, 287] on div "[PERSON_NAME]" at bounding box center [238, 293] width 108 height 14
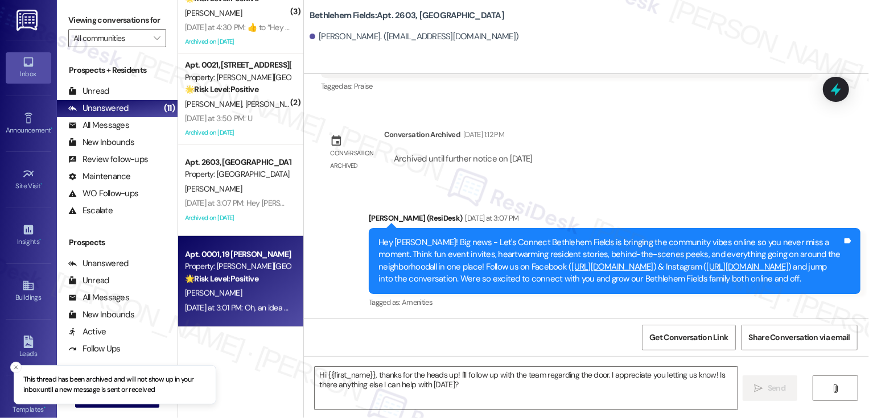
click at [250, 287] on div "[PERSON_NAME]" at bounding box center [238, 293] width 108 height 14
type textarea "Fetching suggested responses. Please feel free to read through the conversation…"
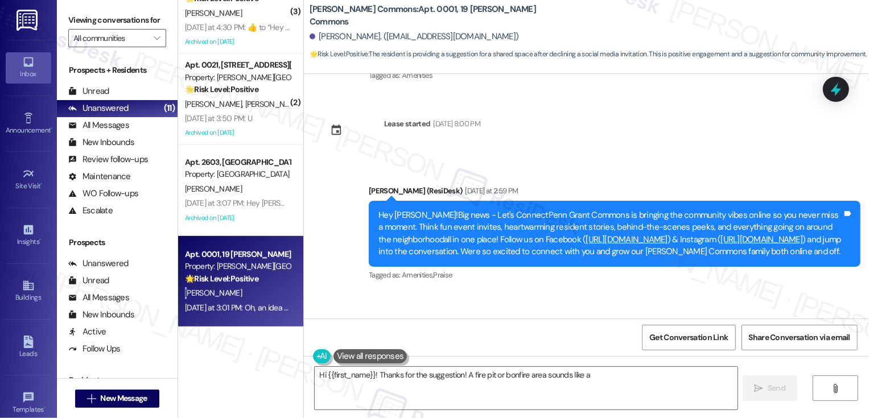
scroll to position [11284, 0]
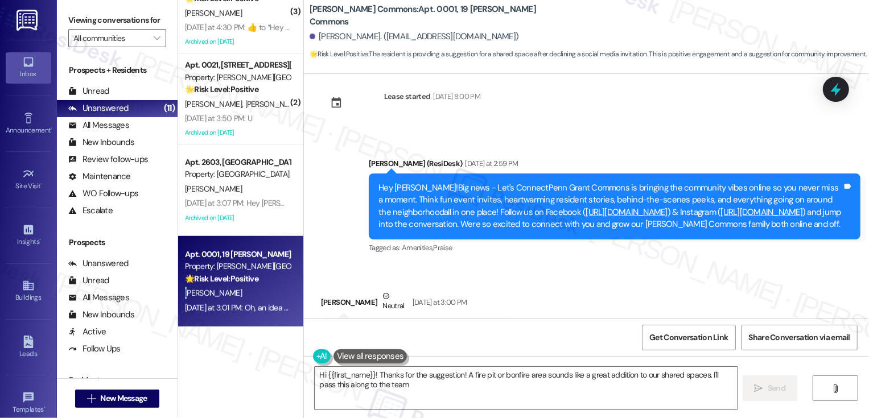
type textarea "Hi {{first_name}}! Thanks for the suggestion! A fire pit or bonfire area sounds…"
click at [385, 282] on div "Received via SMS [PERSON_NAME] Neutral [DATE] at 3:00 PM I don't do Facebook or…" at bounding box center [417, 319] width 210 height 74
click at [739, 264] on div "Received via SMS [PERSON_NAME] Neutral [DATE] at 3:00 PM I don't do Facebook or…" at bounding box center [586, 349] width 565 height 171
click at [698, 338] on span "Get Conversation Link" at bounding box center [688, 338] width 78 height 12
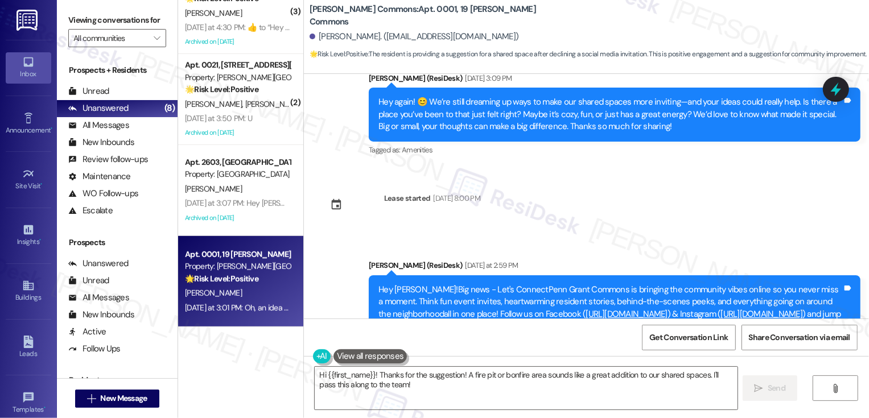
scroll to position [11271, 0]
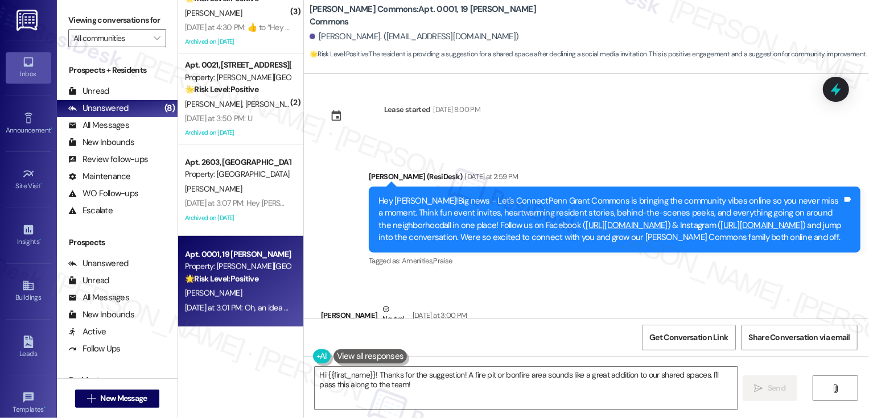
click at [399, 278] on div "Received via SMS [PERSON_NAME] Neutral [DATE] at 3:00 PM I don't do Facebook or…" at bounding box center [586, 363] width 565 height 171
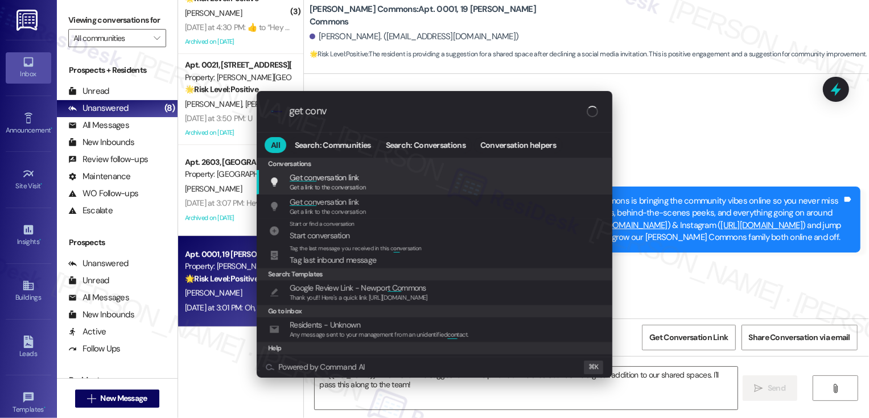
type input "get conve"
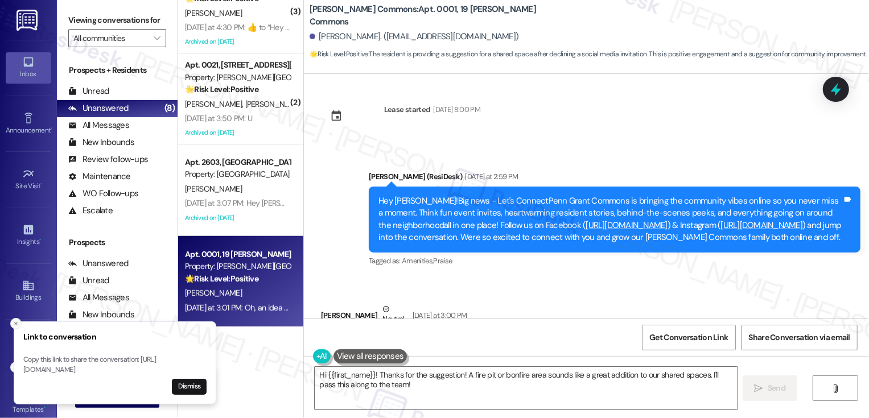
click at [13, 320] on icon "Close toast" at bounding box center [16, 323] width 7 height 7
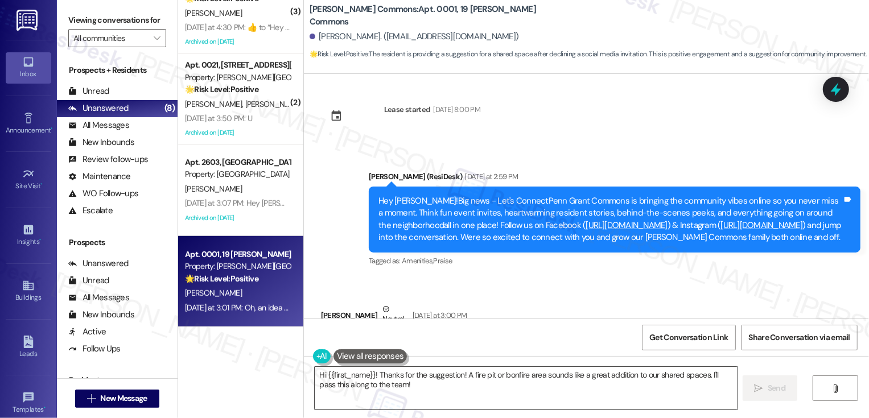
click at [418, 386] on textarea "Hi {{first_name}}! Thanks for the suggestion! A fire pit or bonfire area sounds…" at bounding box center [526, 388] width 423 height 43
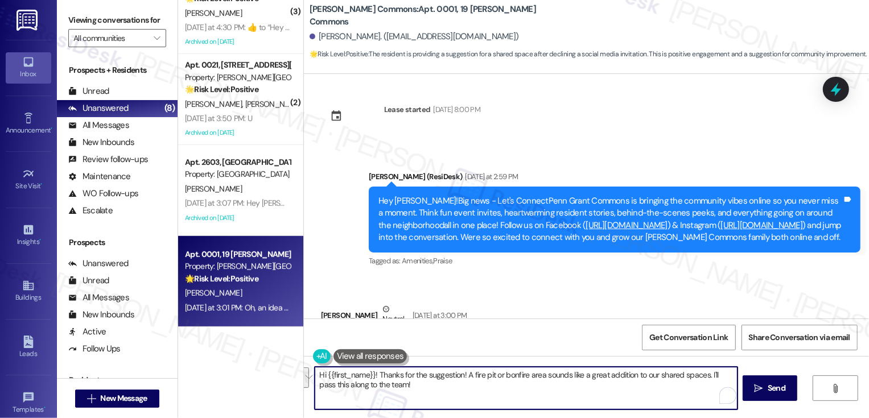
drag, startPoint x: 448, startPoint y: 389, endPoint x: 297, endPoint y: 361, distance: 153.4
click at [304, 361] on div "Hi {{first_name}}! Thanks for the suggestion! A fire pit or bonfire area sounds…" at bounding box center [586, 398] width 565 height 85
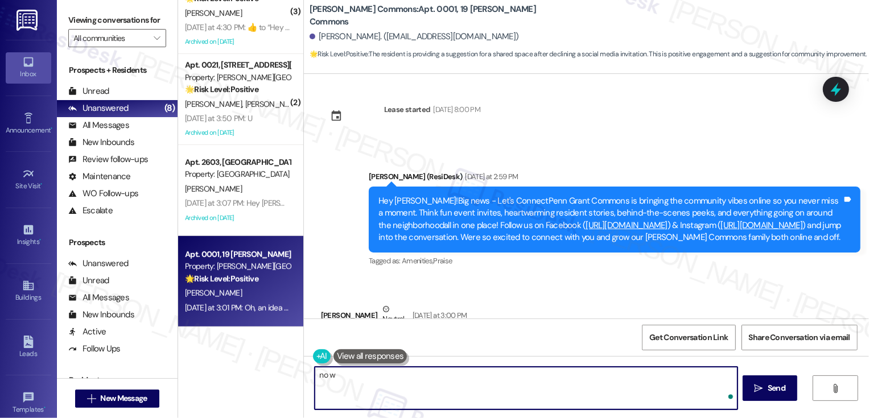
type textarea "no wo"
type textarea "n"
type textarea "No worries, [PERSON_NAME]! Thanks for the heads-up!"
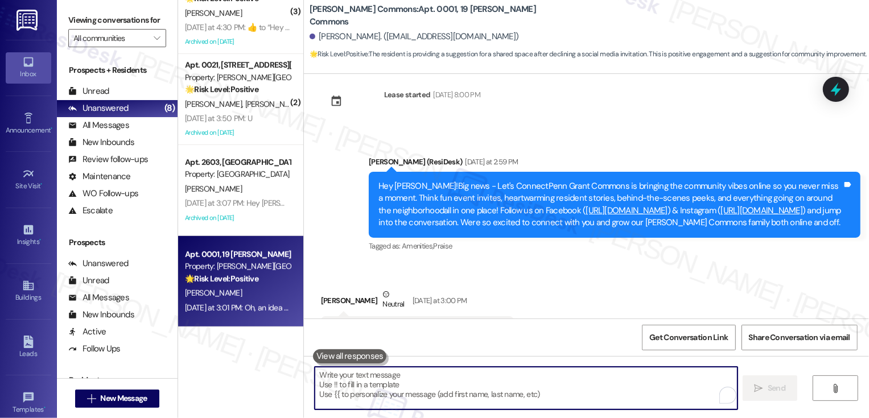
scroll to position [11363, 0]
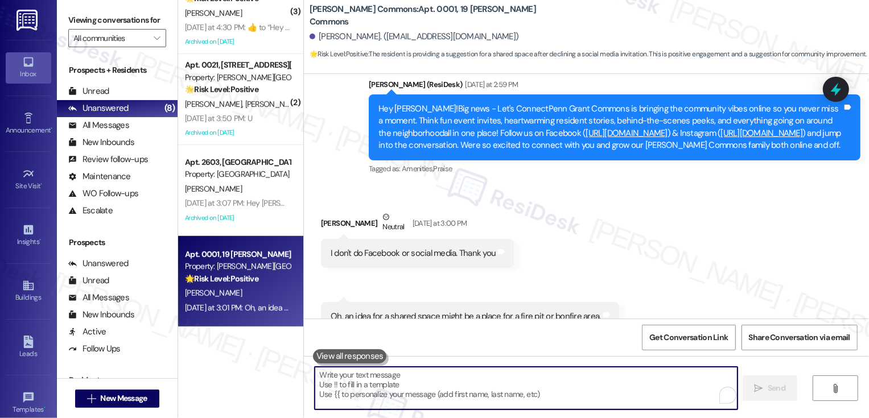
click at [409, 402] on textarea "To enrich screen reader interactions, please activate Accessibility in Grammarl…" at bounding box center [526, 388] width 423 height 43
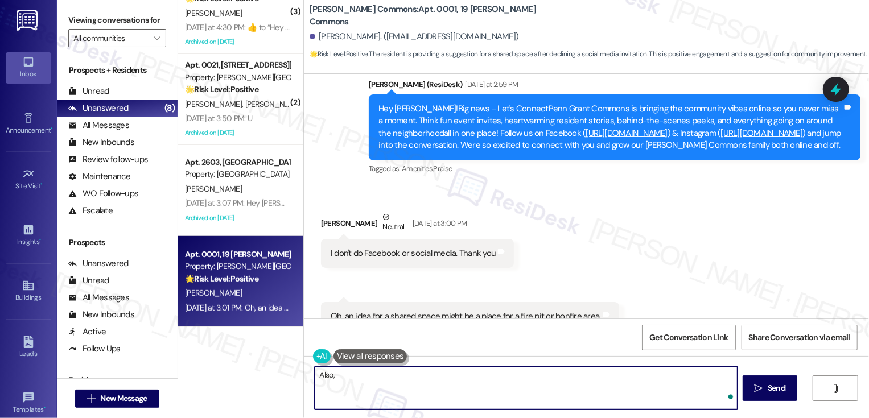
paste textarea "thank you for sharing 🙏 We’re trying to design this with actual residents in mi…"
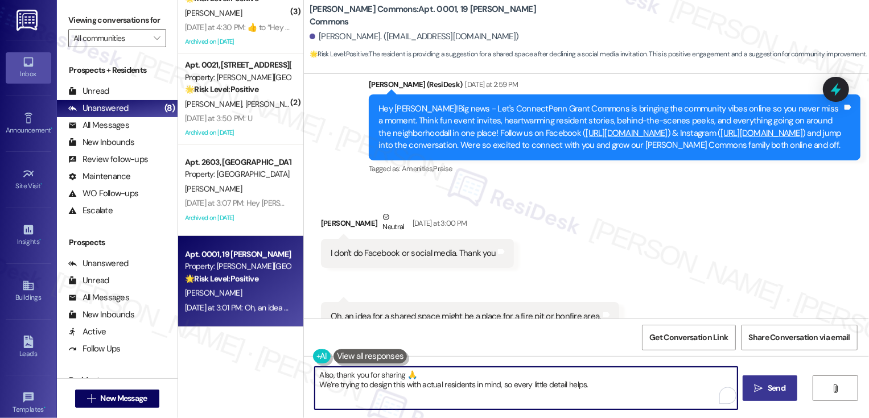
type textarea "Also, thank you for sharing 🙏 We’re trying to design this with actual residents…"
click at [775, 385] on span "Send" at bounding box center [776, 388] width 18 height 12
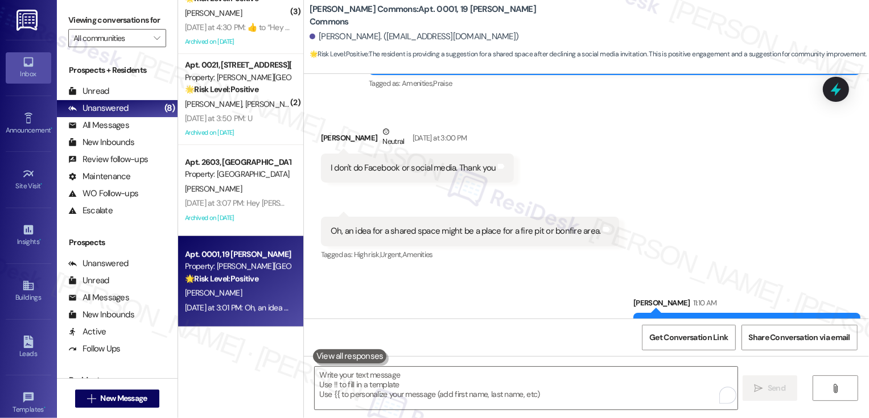
scroll to position [11455, 0]
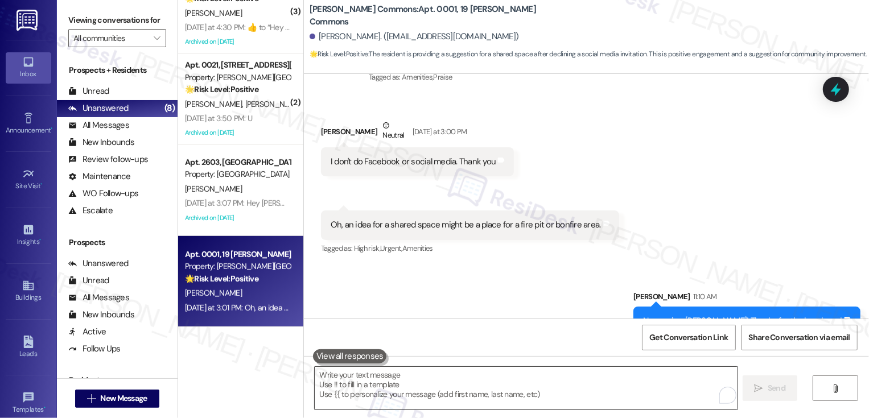
click at [486, 382] on textarea "To enrich screen reader interactions, please activate Accessibility in Grammarl…" at bounding box center [526, 388] width 423 height 43
paste textarea "When you’ve got stuff to do—work, study, emails—what’s your go-to spot? And wha…"
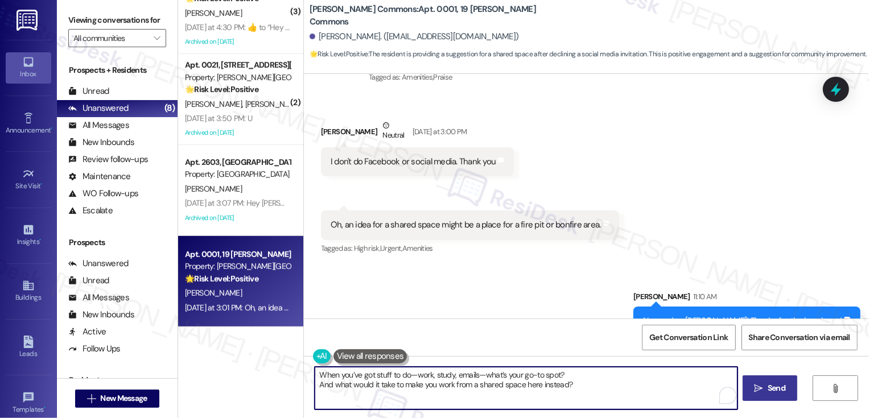
drag, startPoint x: 316, startPoint y: 373, endPoint x: 297, endPoint y: 373, distance: 18.8
click at [308, 373] on div "When you’ve got stuff to do—work, study, emails—what’s your go-to spot? And wha…" at bounding box center [520, 388] width 424 height 44
type textarea "How about when you’ve got stuff to do—work, study, emails—what’s your go-to spo…"
click at [364, 375] on textarea "How about when you’ve got stuff to do—work, study, emails—what’s your go-to spo…" at bounding box center [526, 388] width 423 height 43
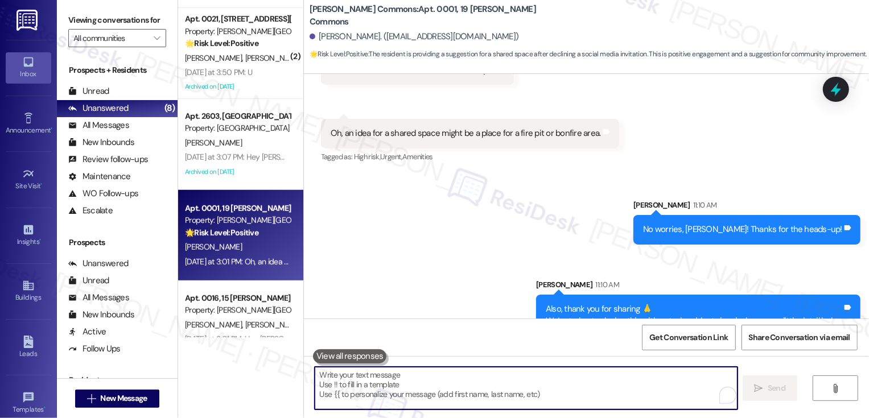
scroll to position [489, 0]
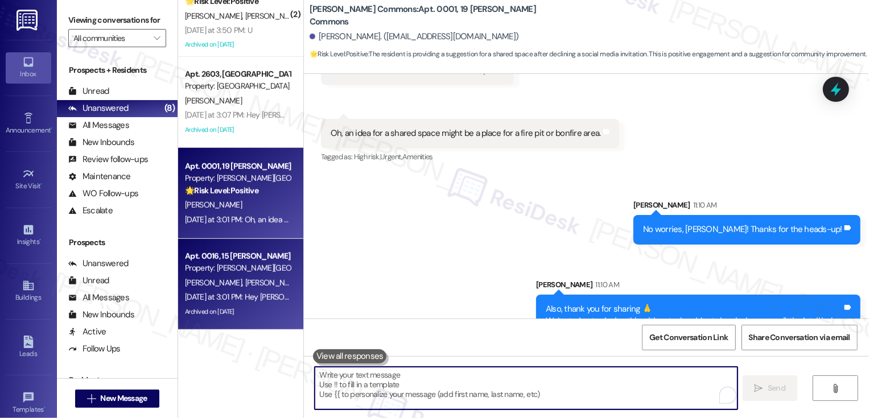
click at [254, 266] on div "Property: [PERSON_NAME][GEOGRAPHIC_DATA]" at bounding box center [237, 268] width 105 height 12
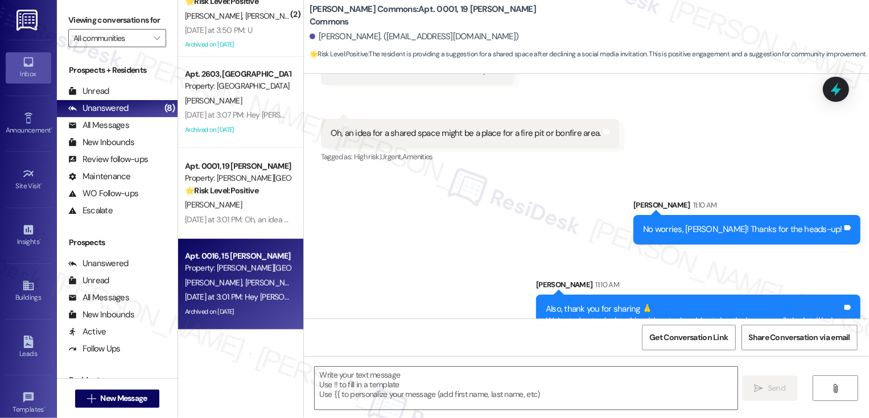
click at [254, 266] on div "Property: [PERSON_NAME][GEOGRAPHIC_DATA]" at bounding box center [237, 268] width 105 height 12
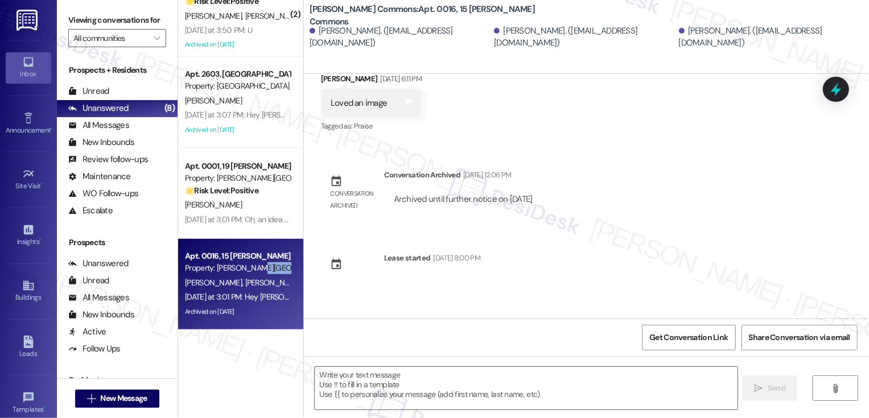
type textarea "Fetching suggested responses. Please feel free to read through the conversation…"
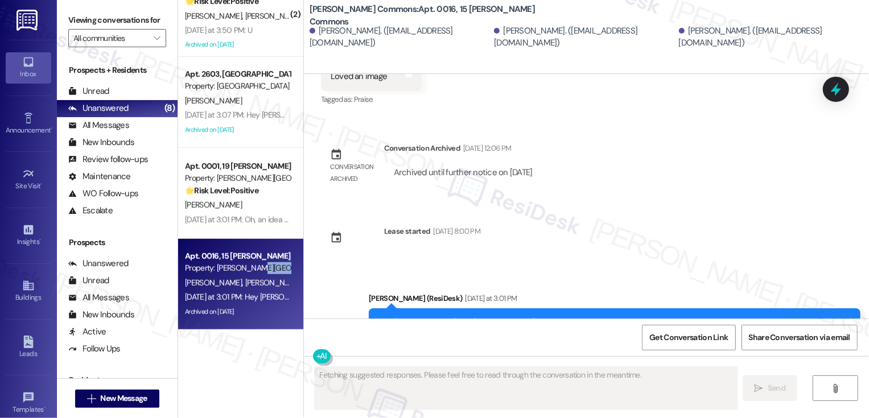
scroll to position [618, 0]
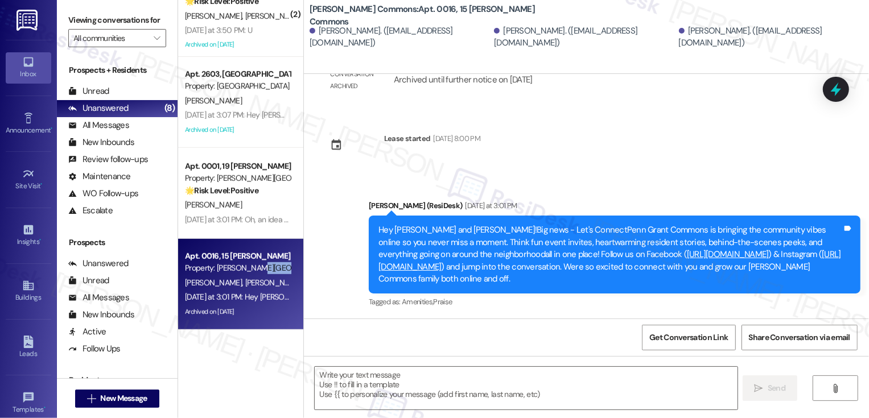
click at [345, 243] on div "Announcement, sent via SMS [PERSON_NAME] (ResiDesk) [DATE] at 3:01 PM Hey [PERS…" at bounding box center [586, 246] width 565 height 144
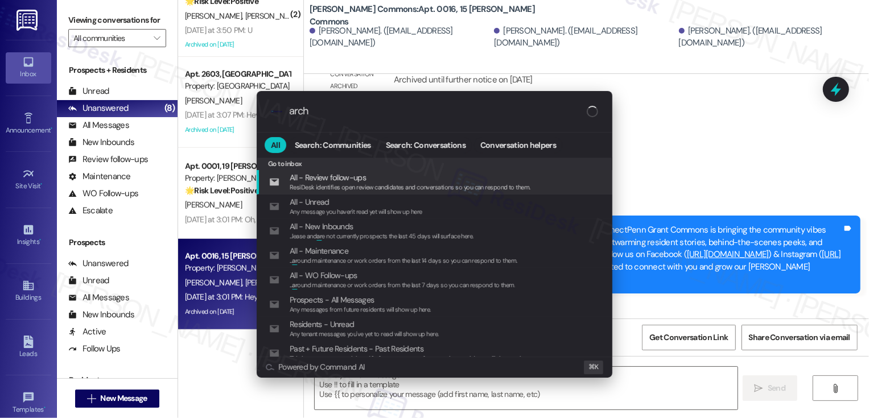
type input "archi"
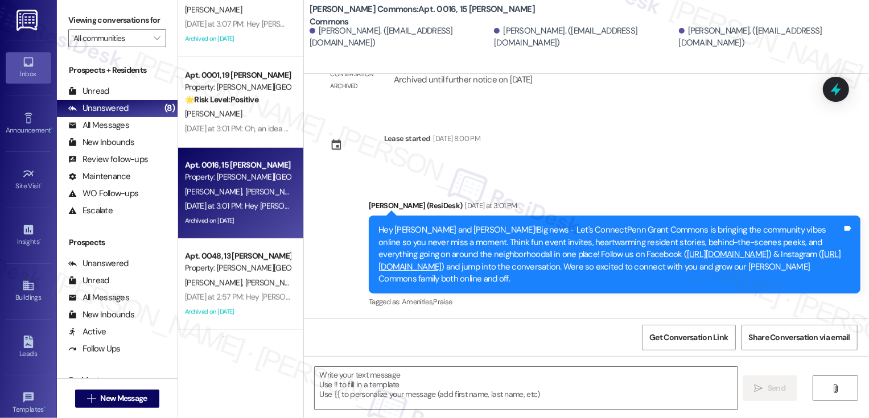
scroll to position [607, 0]
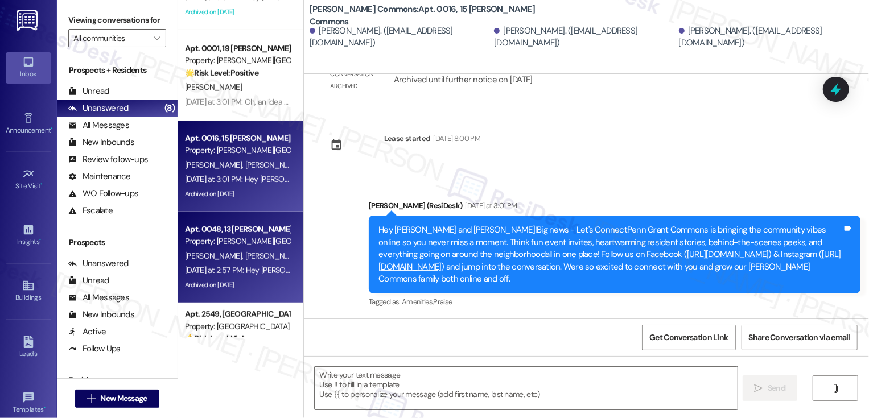
click at [251, 256] on div "[PERSON_NAME] [PERSON_NAME]" at bounding box center [238, 256] width 108 height 14
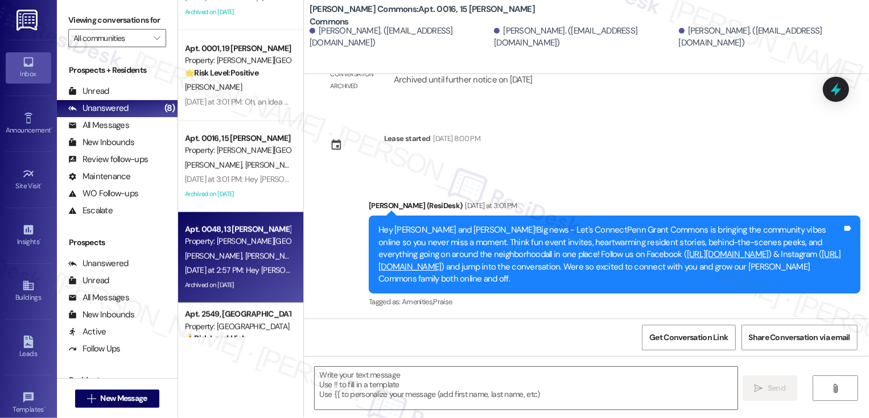
click at [251, 256] on div "[PERSON_NAME] [PERSON_NAME]" at bounding box center [238, 256] width 108 height 14
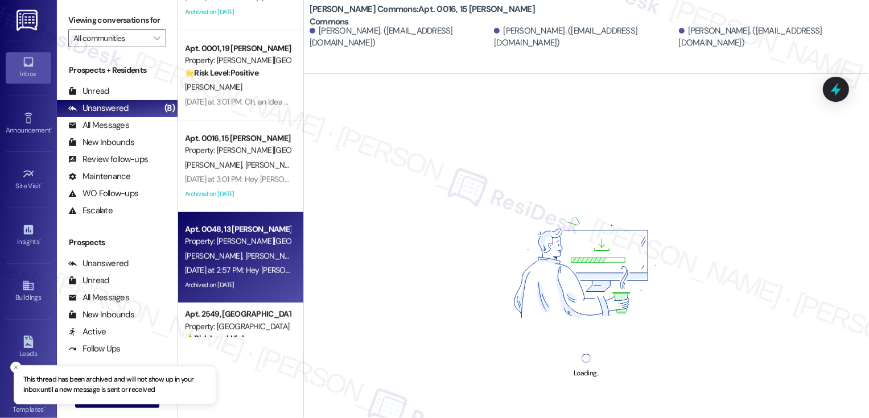
click at [257, 252] on div "[PERSON_NAME] [PERSON_NAME]" at bounding box center [238, 256] width 108 height 14
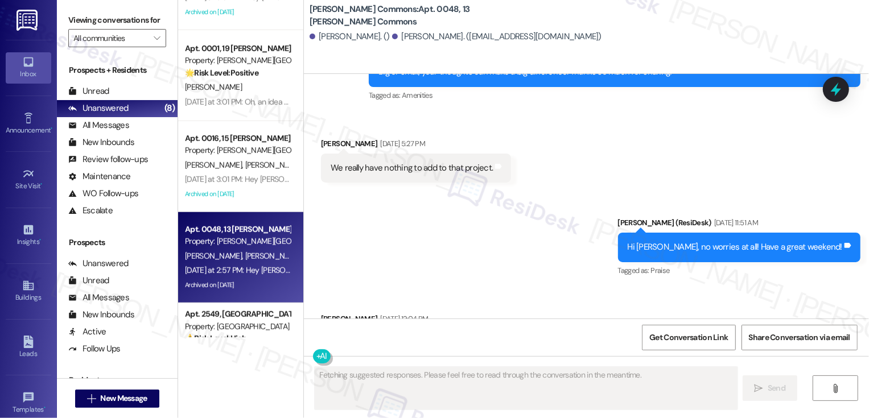
scroll to position [18634, 0]
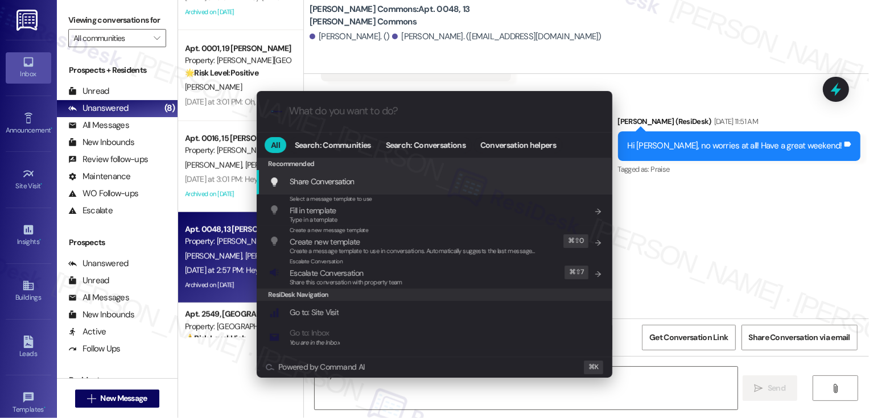
type textarea "Hey"
type input "a"
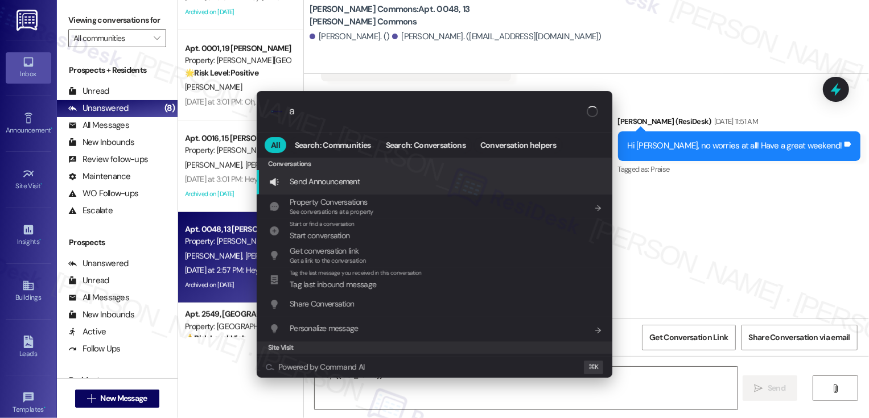
type textarea "Hey {{first_name}}!"
type input "ar"
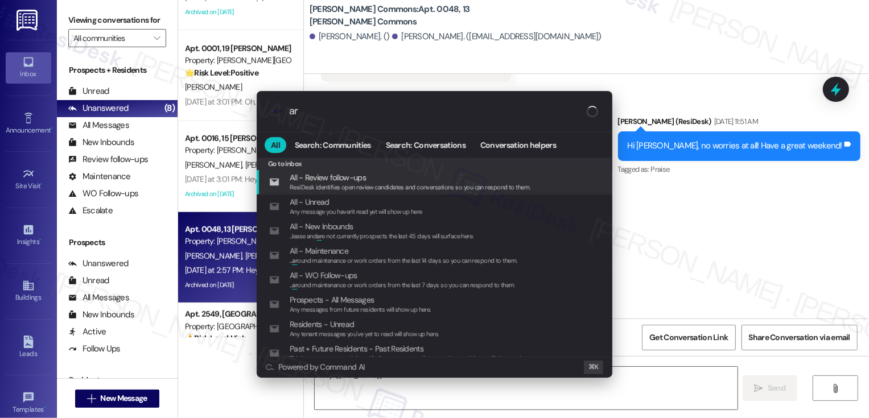
type textarea "Hey {{first_name}}! No"
type input "arc"
type textarea "Hey {{first_name}}! No problem"
type input "archi"
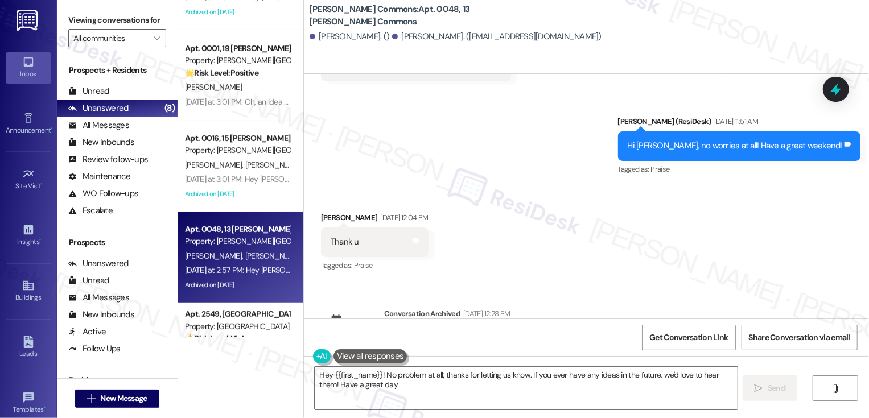
type textarea "Hey {{first_name}}! No problem at all; thanks for letting us know. If you ever …"
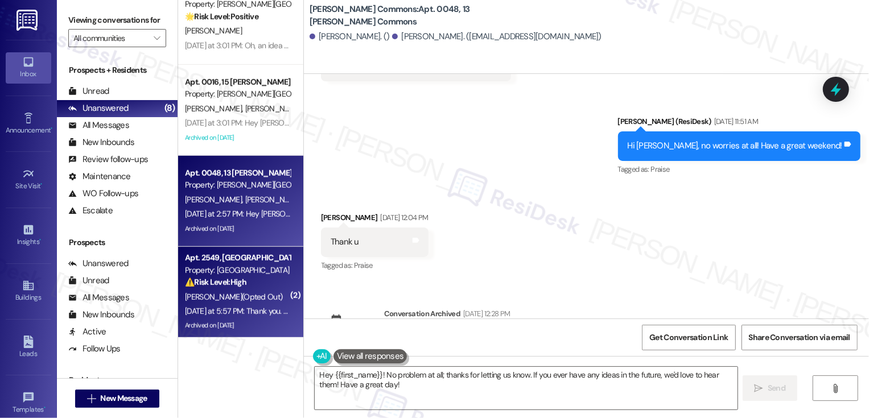
click at [266, 294] on div "[PERSON_NAME] (Opted Out)" at bounding box center [238, 297] width 108 height 14
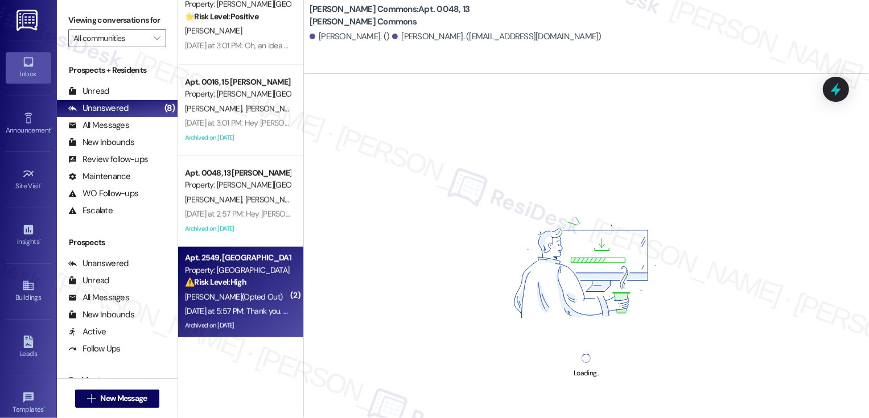
click at [266, 294] on div "[PERSON_NAME] (Opted Out)" at bounding box center [238, 297] width 108 height 14
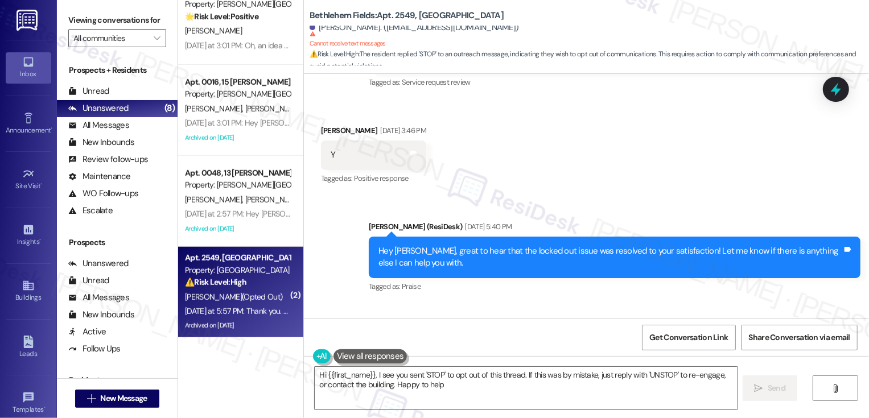
type textarea "Hi {{first_name}}, I see you sent 'STOP' to opt out of this thread. If this was…"
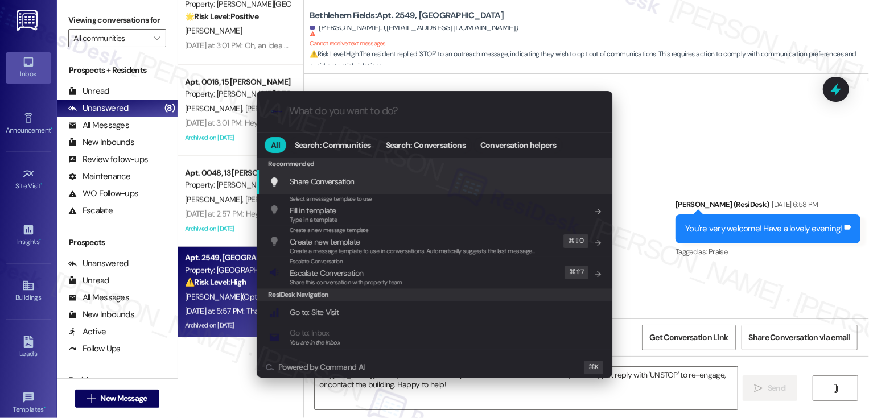
scroll to position [12654, 0]
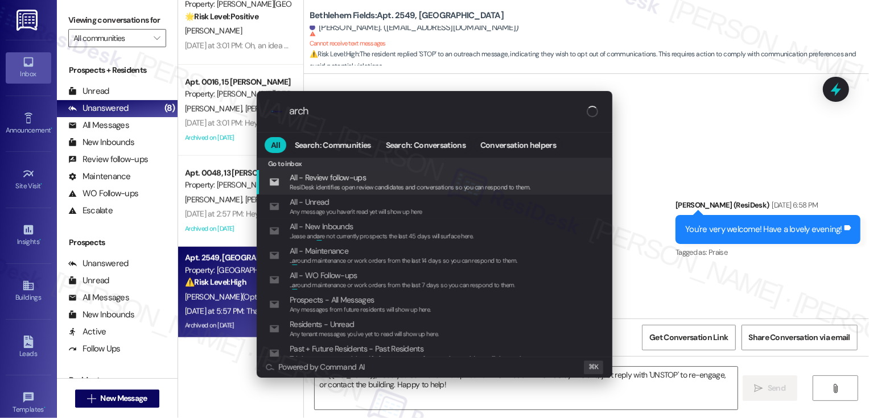
type input "archi"
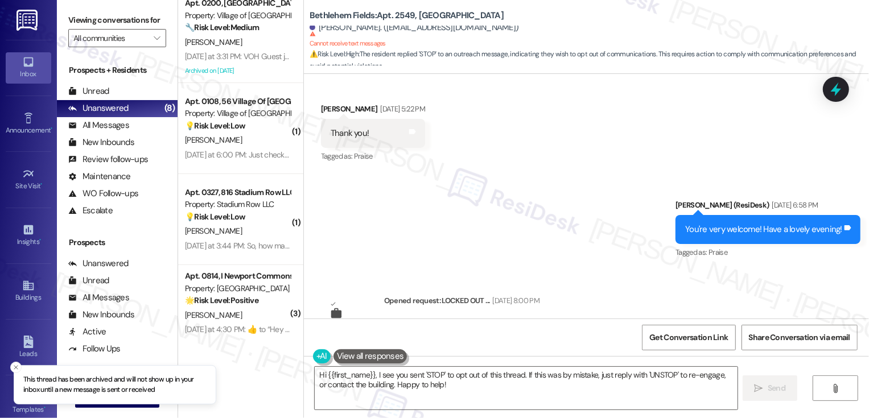
scroll to position [0, 0]
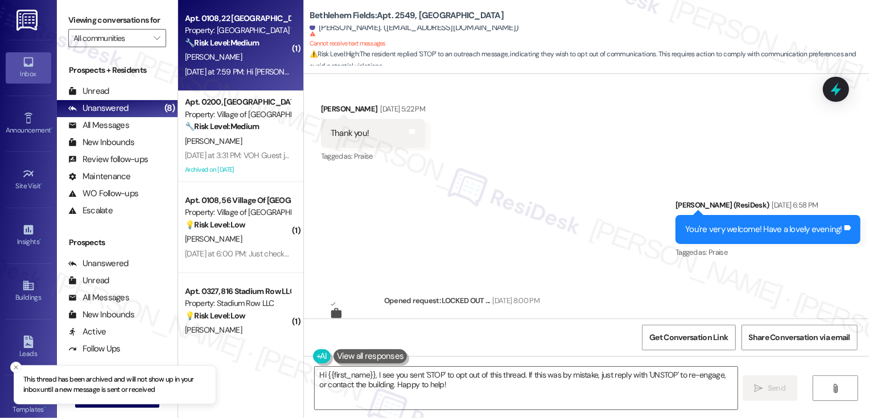
click at [247, 67] on div "[DATE] at 7:59 PM: Hi [PERSON_NAME]. Can we speak privately? [DATE] at 7:59 PM:…" at bounding box center [290, 72] width 211 height 10
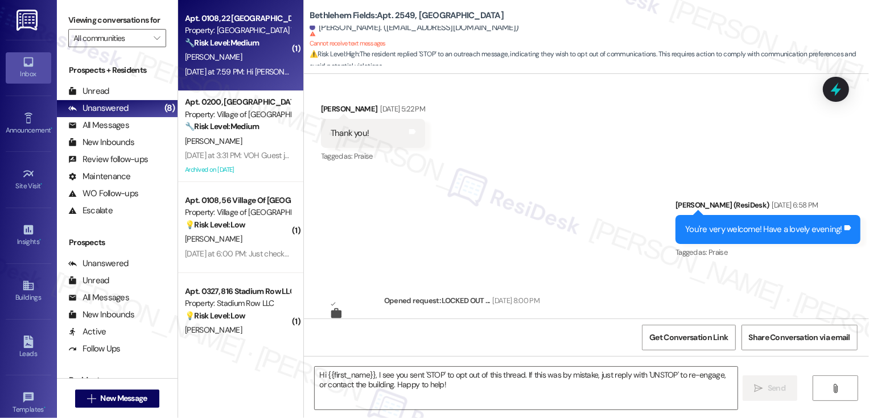
click at [247, 67] on div "[DATE] at 7:59 PM: Hi [PERSON_NAME]. Can we speak privately? [DATE] at 7:59 PM:…" at bounding box center [290, 72] width 211 height 10
type textarea "Fetching suggested responses. Please feel free to read through the conversation…"
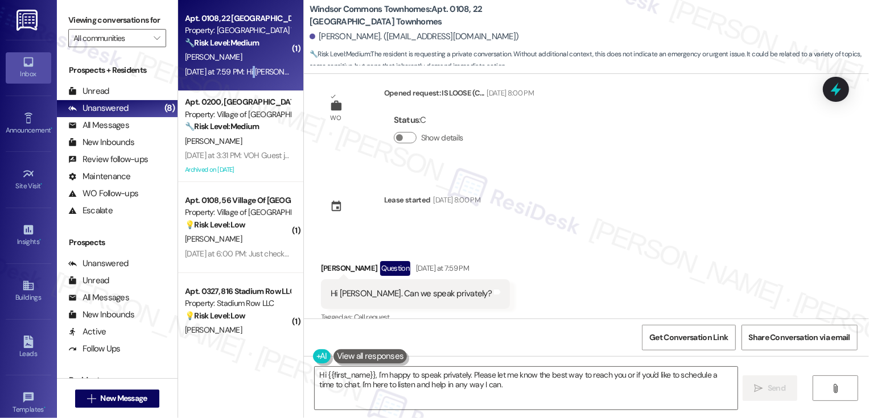
scroll to position [1274, 0]
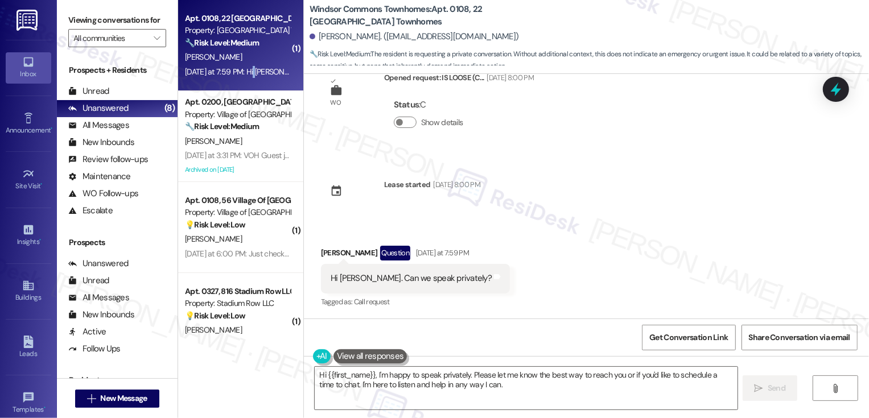
click at [331, 254] on div "[PERSON_NAME] Question [DATE] at 7:59 PM" at bounding box center [415, 255] width 189 height 18
copy div "[PERSON_NAME]"
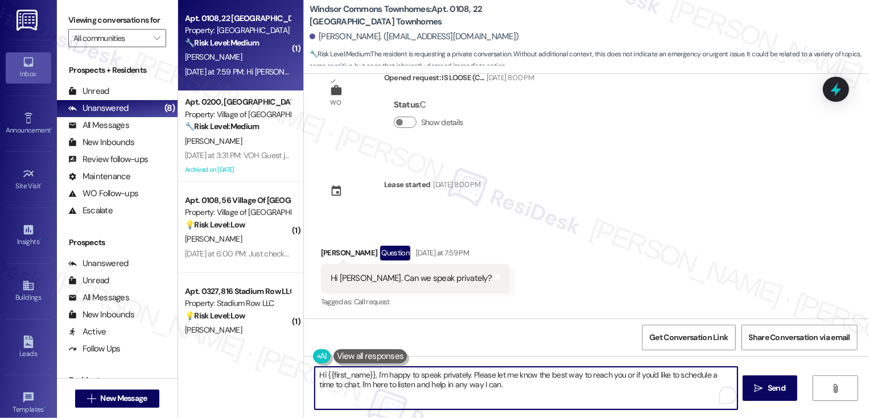
drag, startPoint x: 371, startPoint y: 373, endPoint x: 535, endPoint y: 403, distance: 166.7
click at [537, 406] on textarea "Hi {{first_name}}, I'm happy to speak privately. Please let me know the best wa…" at bounding box center [526, 388] width 423 height 43
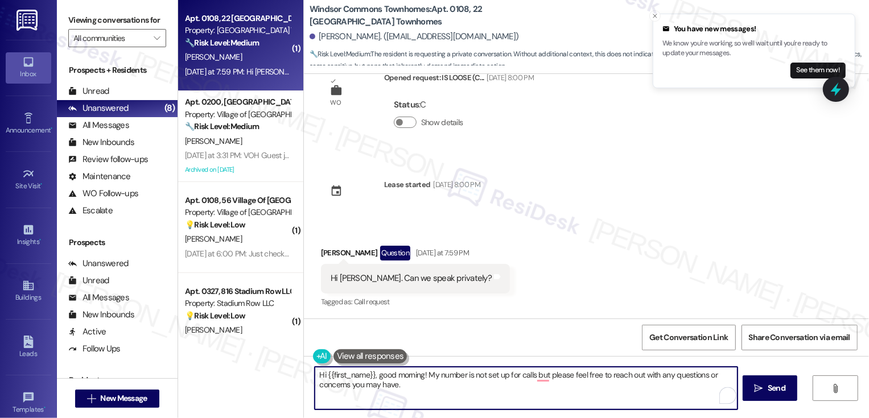
click at [539, 378] on textarea "Hi {{first_name}}, good morning! My number is not set up for calls but please f…" at bounding box center [526, 388] width 423 height 43
drag, startPoint x: 607, startPoint y: 378, endPoint x: 636, endPoint y: 378, distance: 29.0
click at [636, 378] on textarea "Hi {{first_name}}, good morning! My number is not set up for calls, but please …" at bounding box center [526, 388] width 423 height 43
type textarea "Hi {{first_name}}, good morning! My number is not set up for calls, but please …"
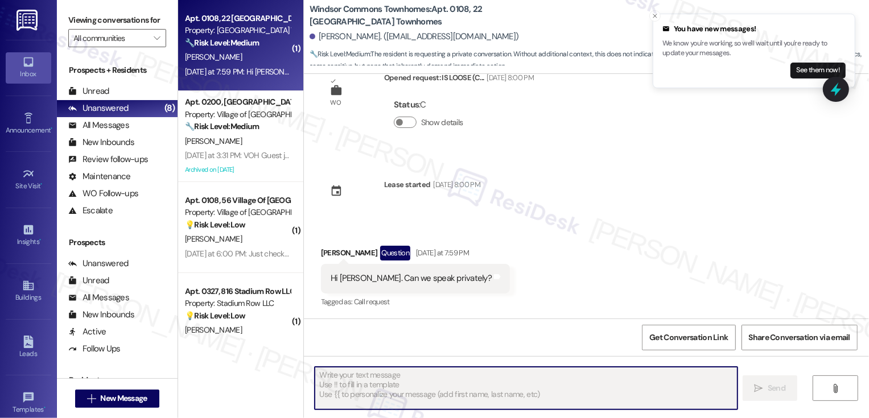
scroll to position [1273, 0]
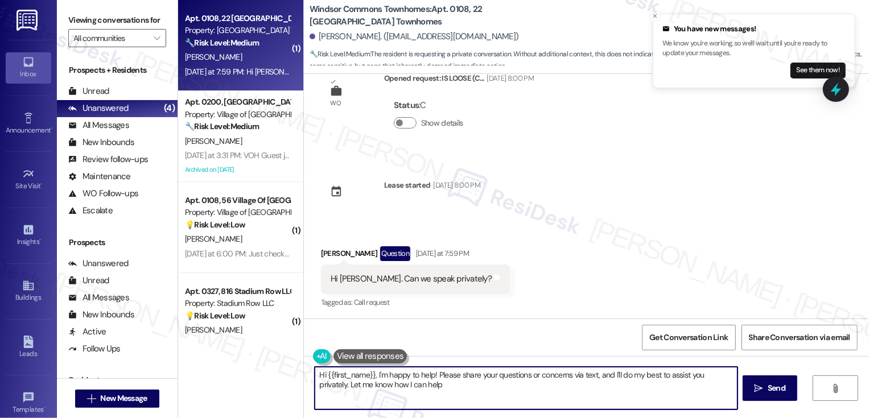
type textarea "Hi {{first_name}}, I'm happy to help! Please share your questions or concerns v…"
